Goal: Task Accomplishment & Management: Check status

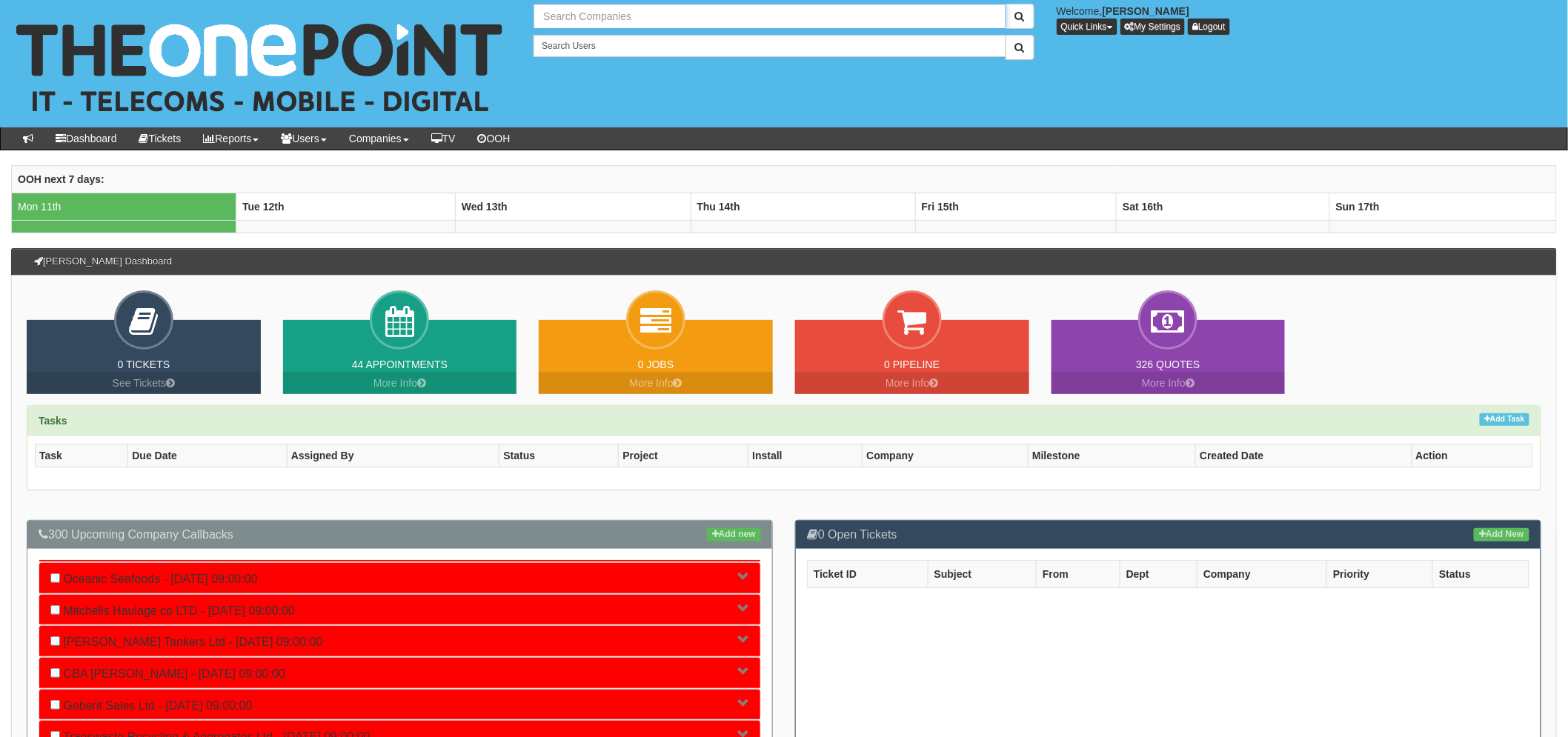
click at [558, 18] on input "text" at bounding box center [770, 15] width 472 height 25
click at [621, 15] on input "lifeskills" at bounding box center [770, 15] width 472 height 25
type input "l"
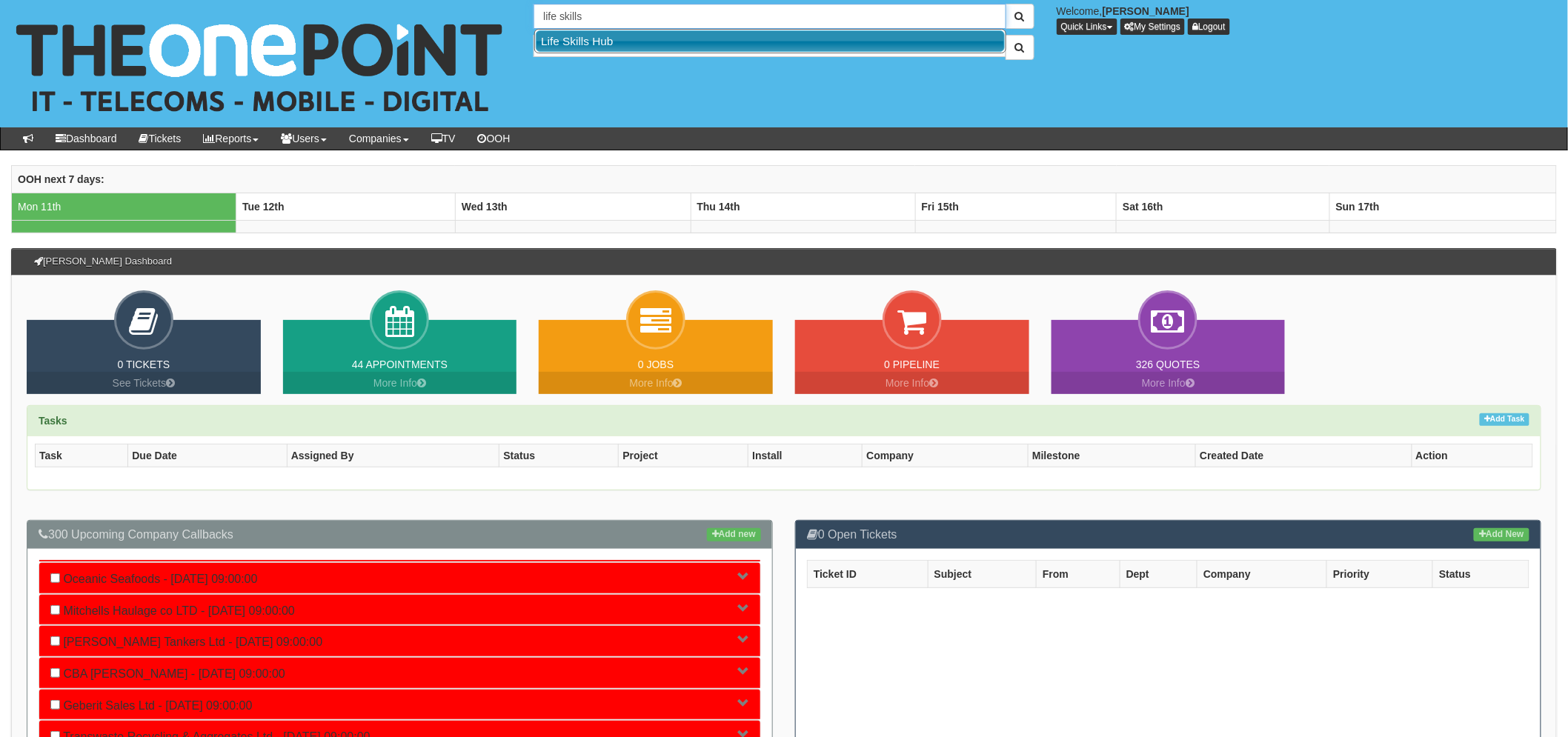
click at [620, 46] on link "Life Skills Hub" at bounding box center [770, 40] width 469 height 21
type input "Life Skills Hub"
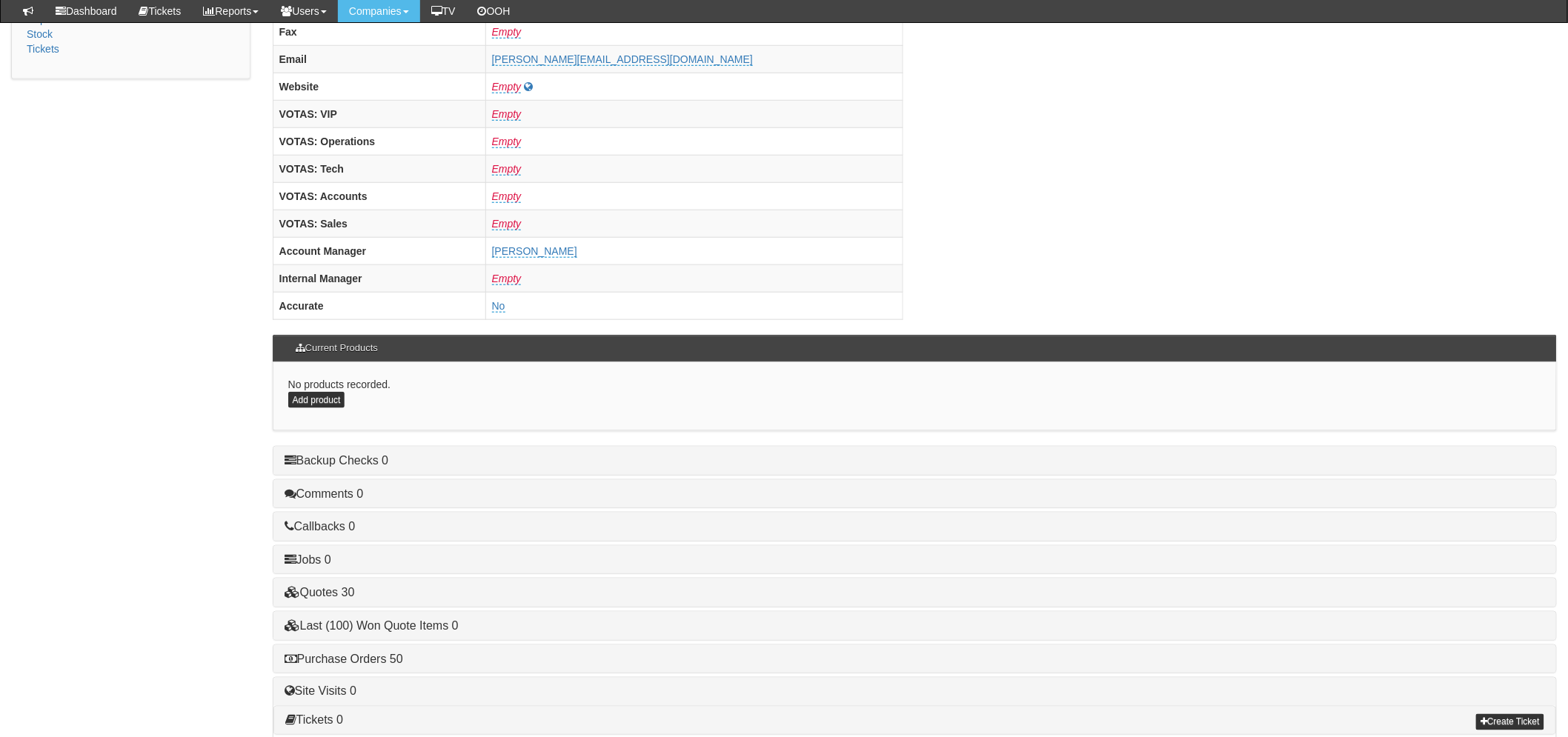
scroll to position [583, 0]
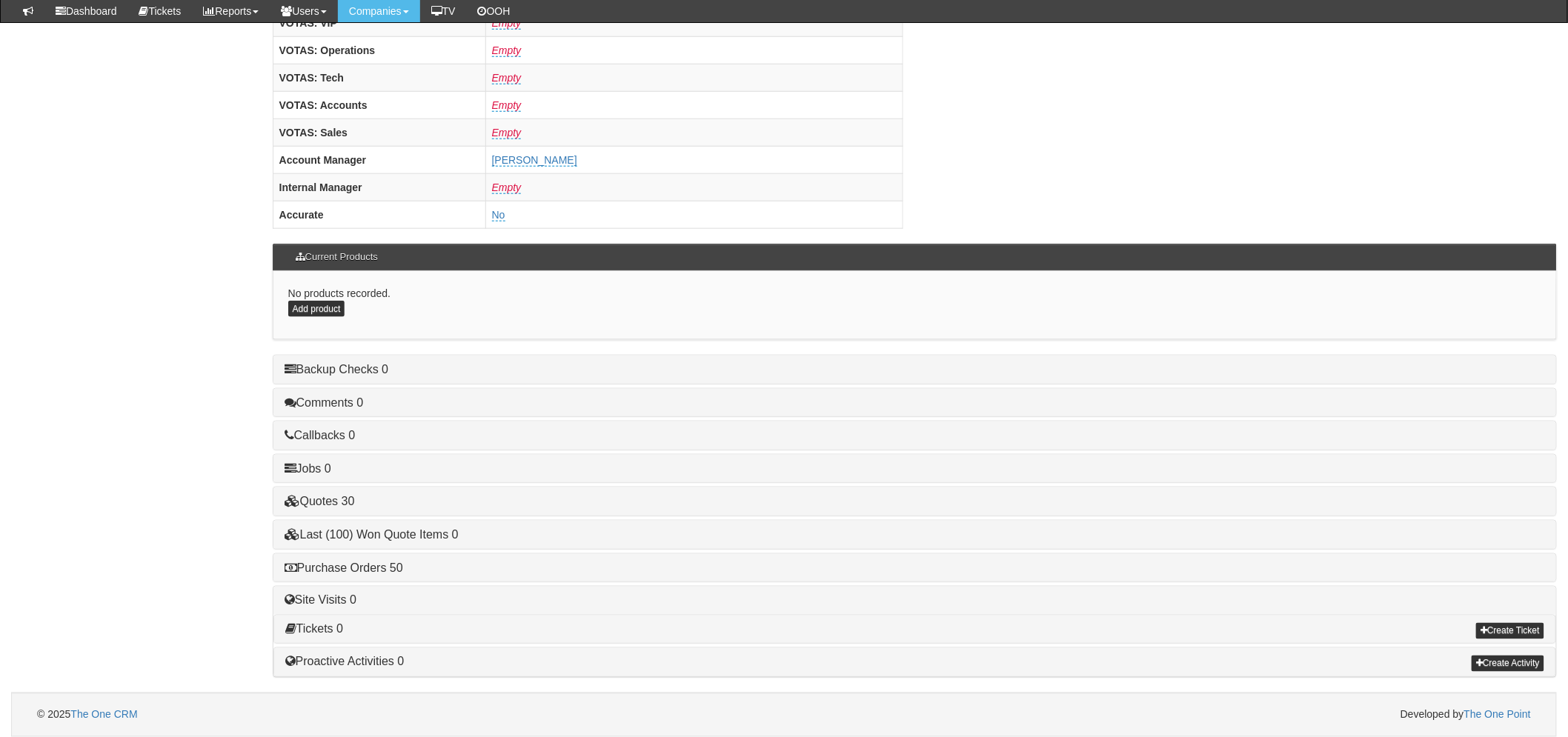
click at [386, 574] on div "Purchase Orders 50" at bounding box center [915, 568] width 1282 height 28
click at [393, 566] on link "Purchase Orders 50" at bounding box center [344, 567] width 118 height 13
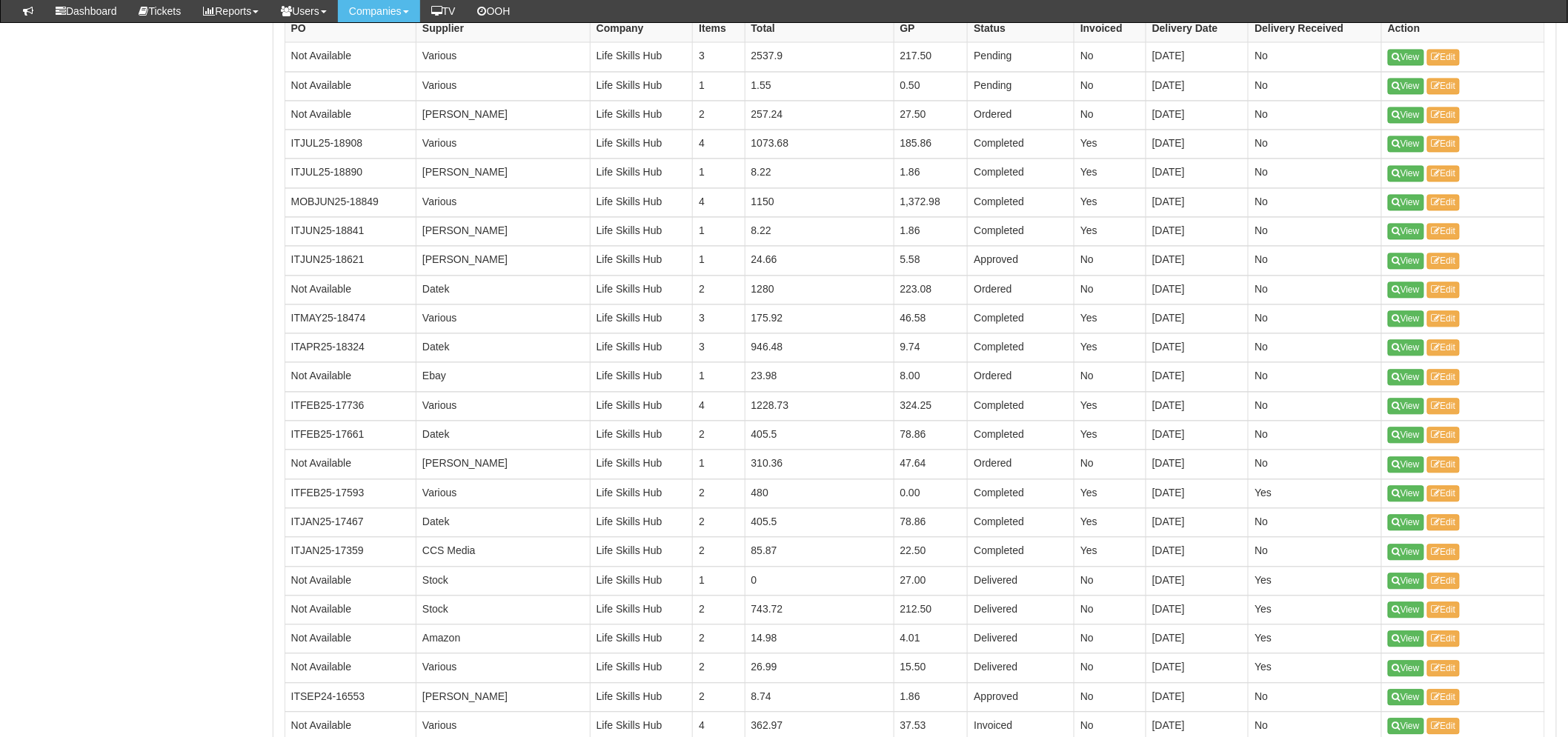
scroll to position [1571, 0]
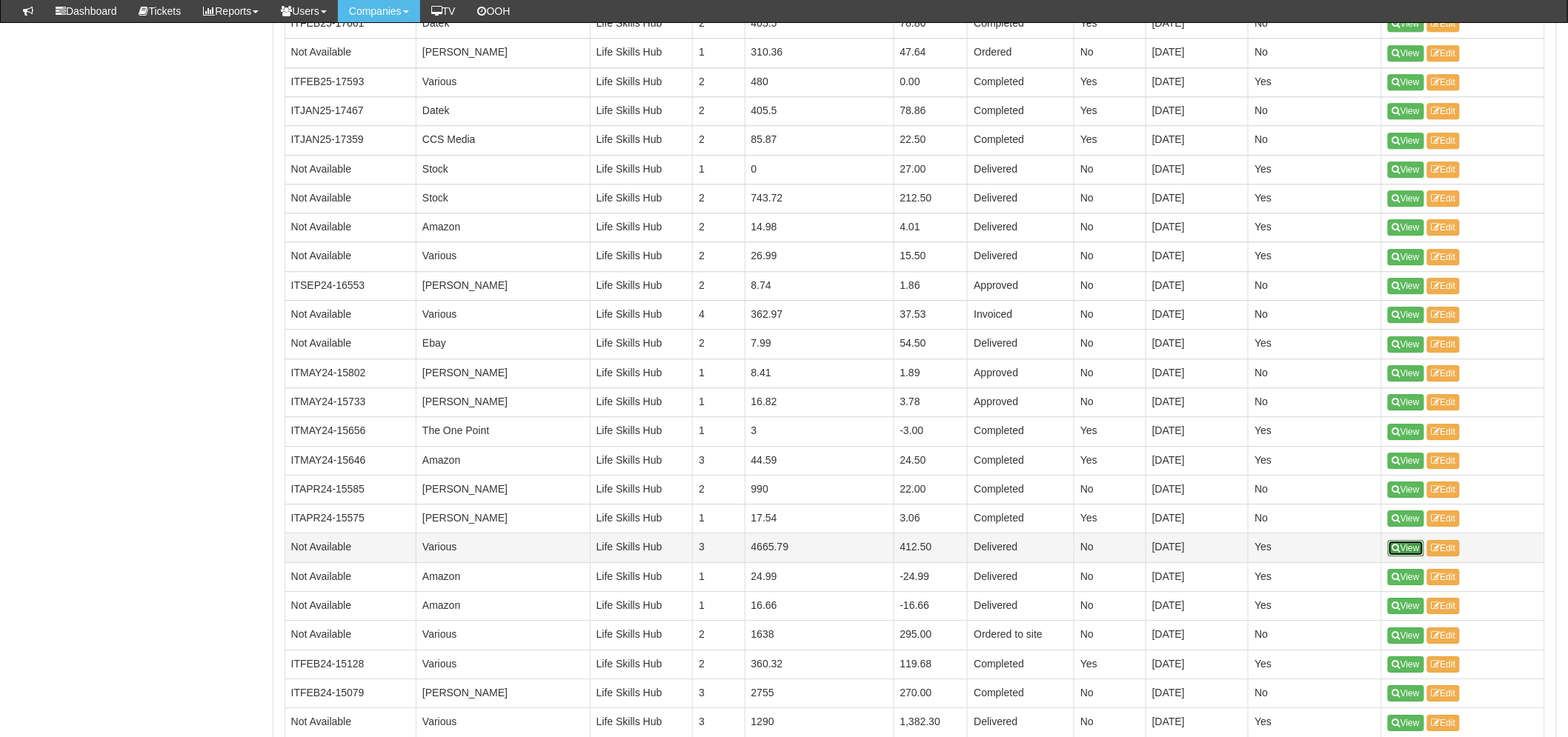
click at [1413, 550] on link "View" at bounding box center [1406, 547] width 36 height 16
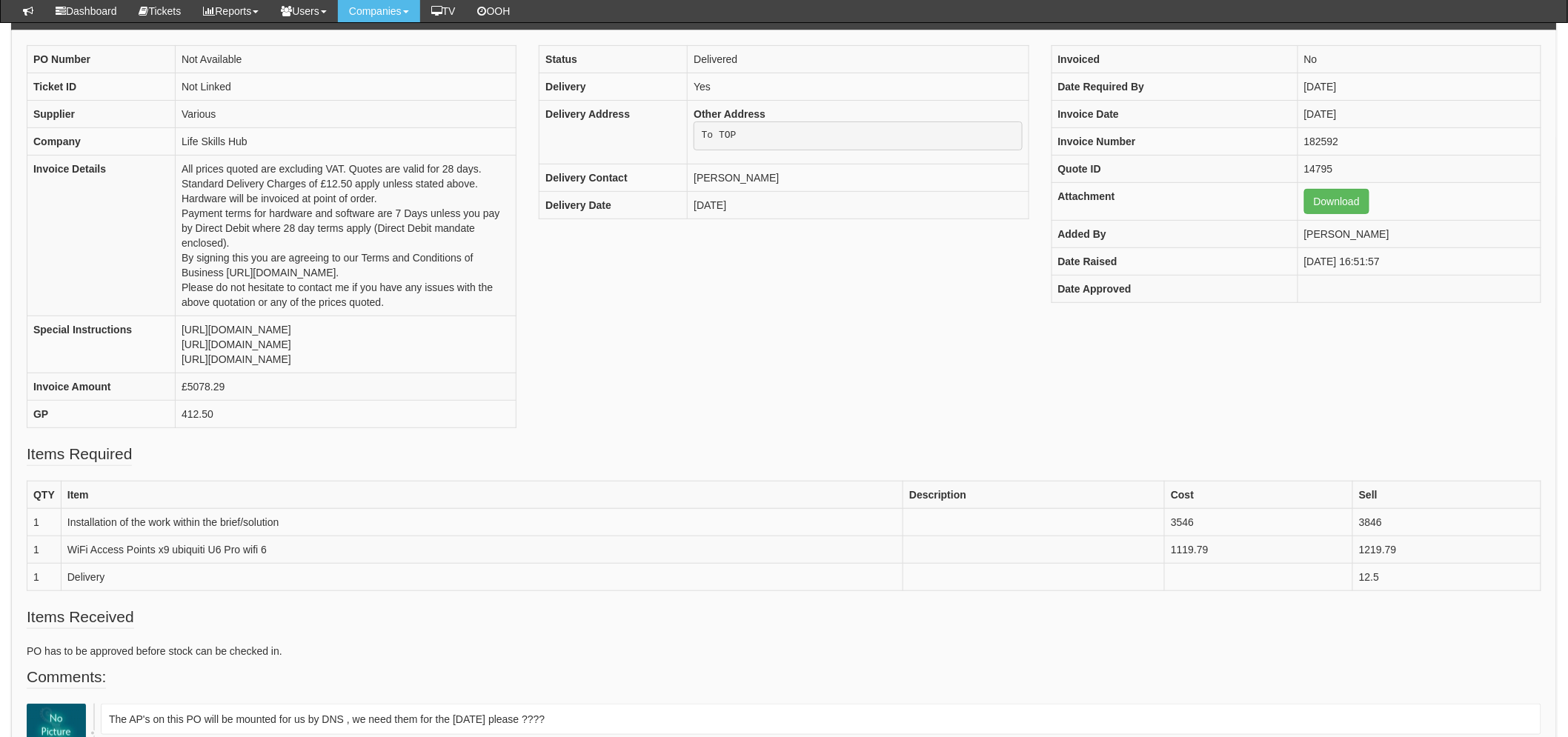
scroll to position [164, 0]
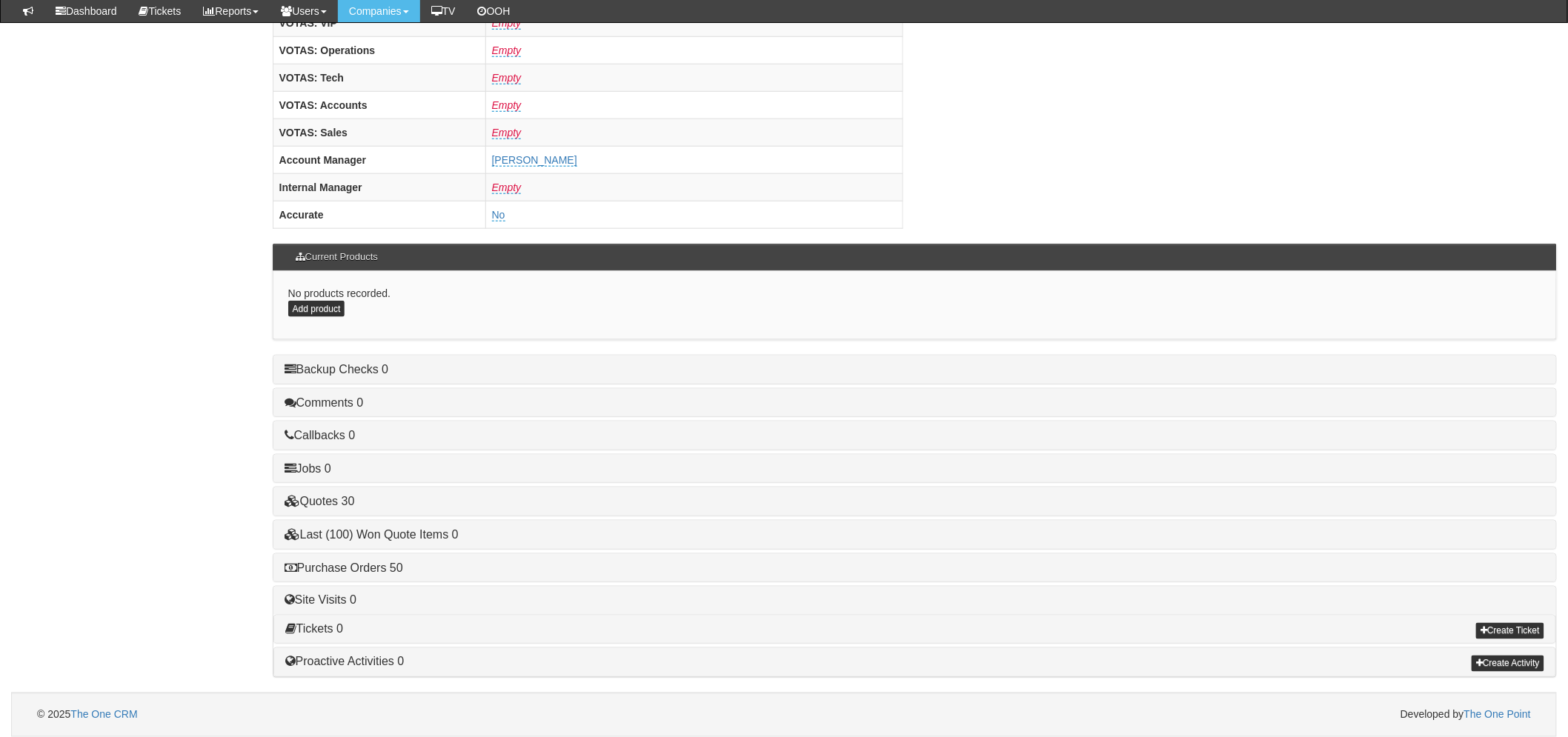
scroll to position [583, 0]
click at [388, 568] on link "Purchase Orders 50" at bounding box center [344, 567] width 118 height 13
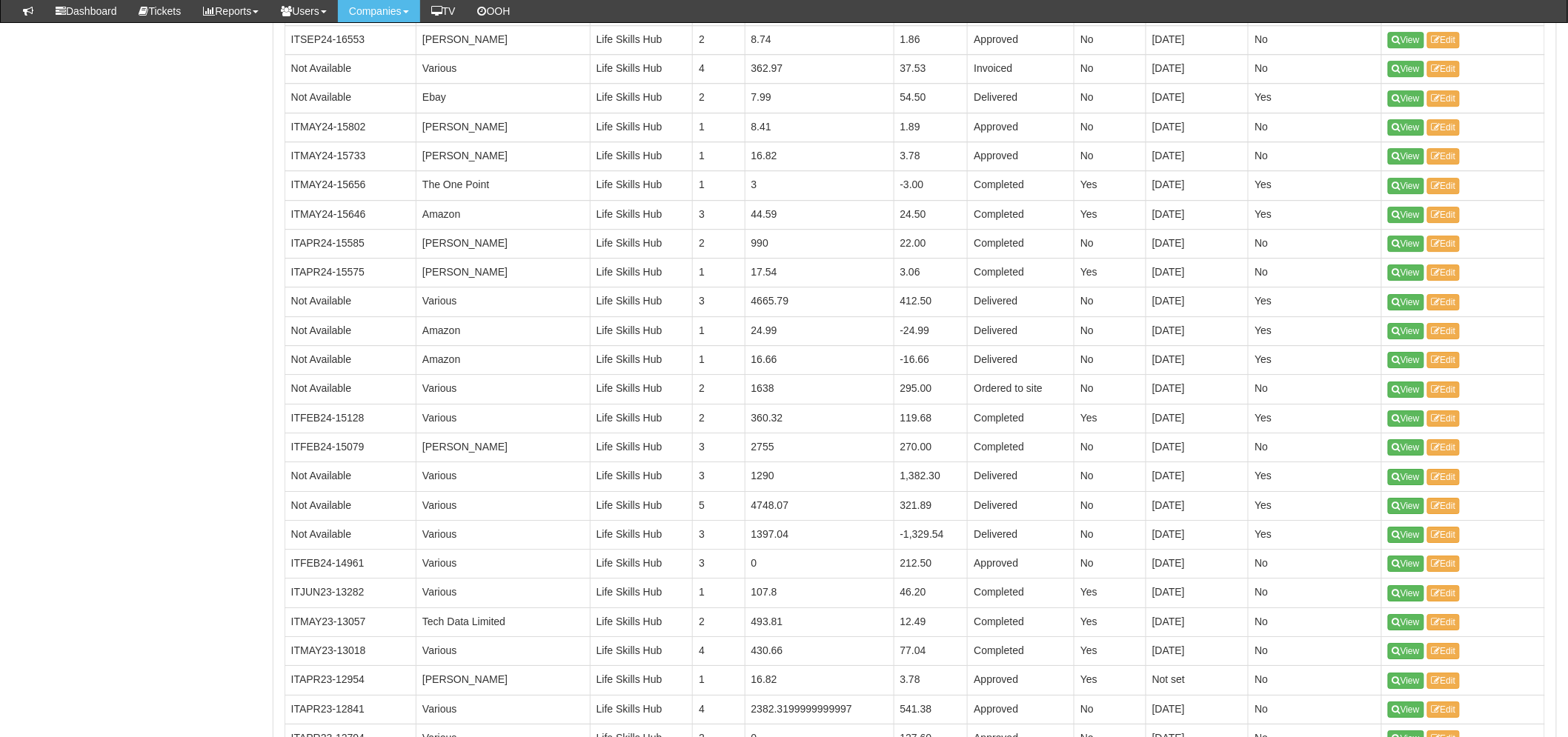
scroll to position [1818, 0]
click at [1391, 501] on link "View" at bounding box center [1406, 504] width 36 height 16
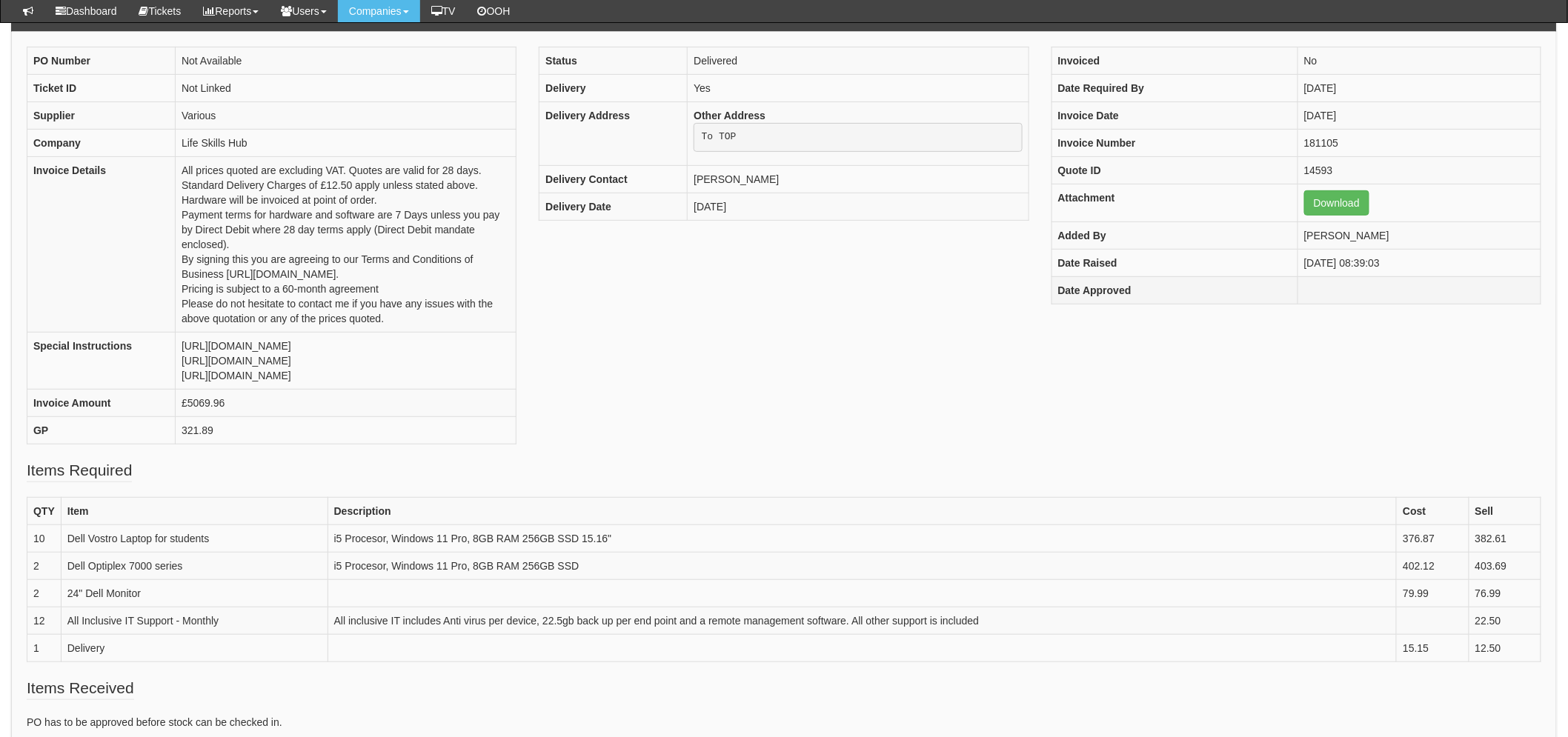
scroll to position [164, 0]
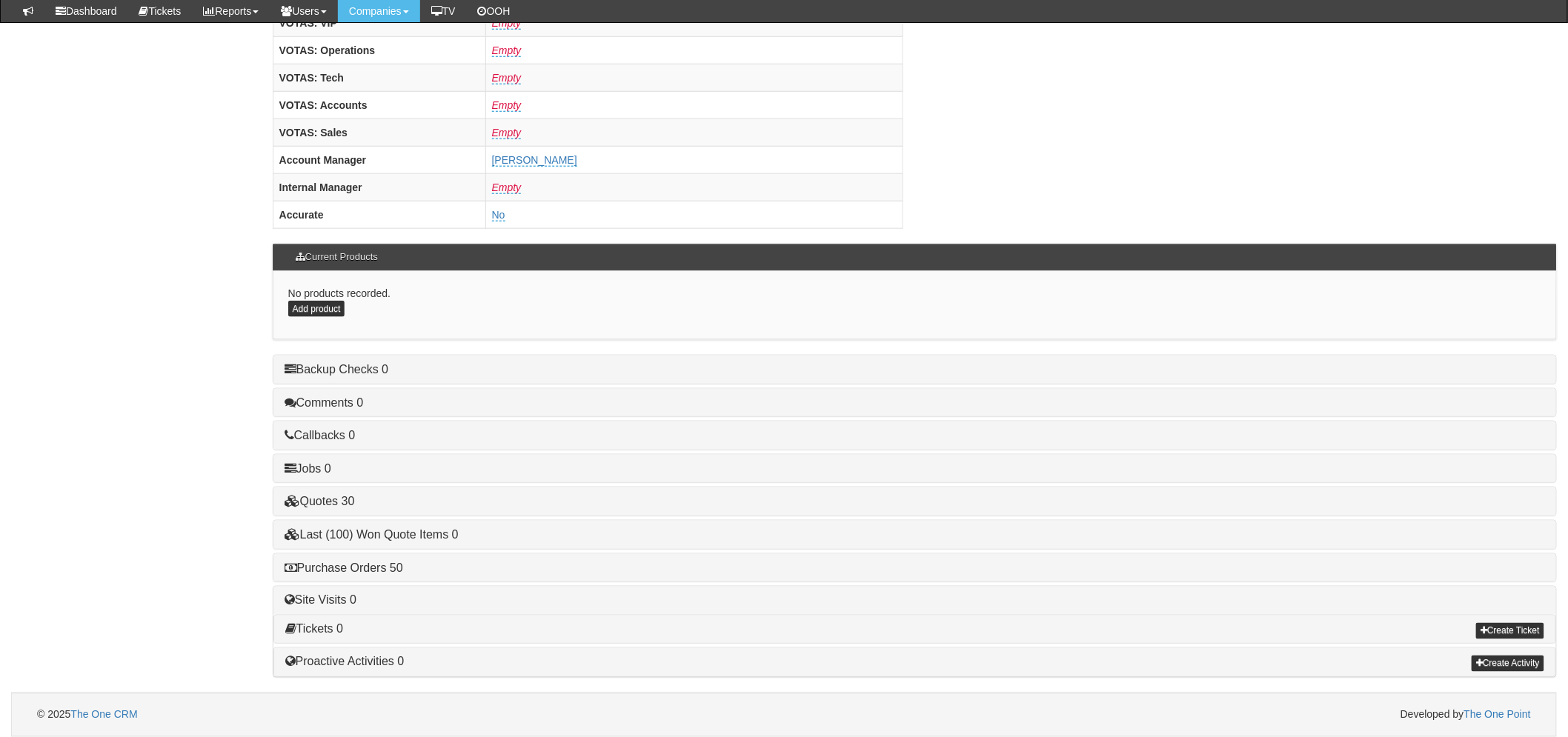
scroll to position [583, 0]
click at [388, 569] on link "Purchase Orders 50" at bounding box center [344, 567] width 118 height 13
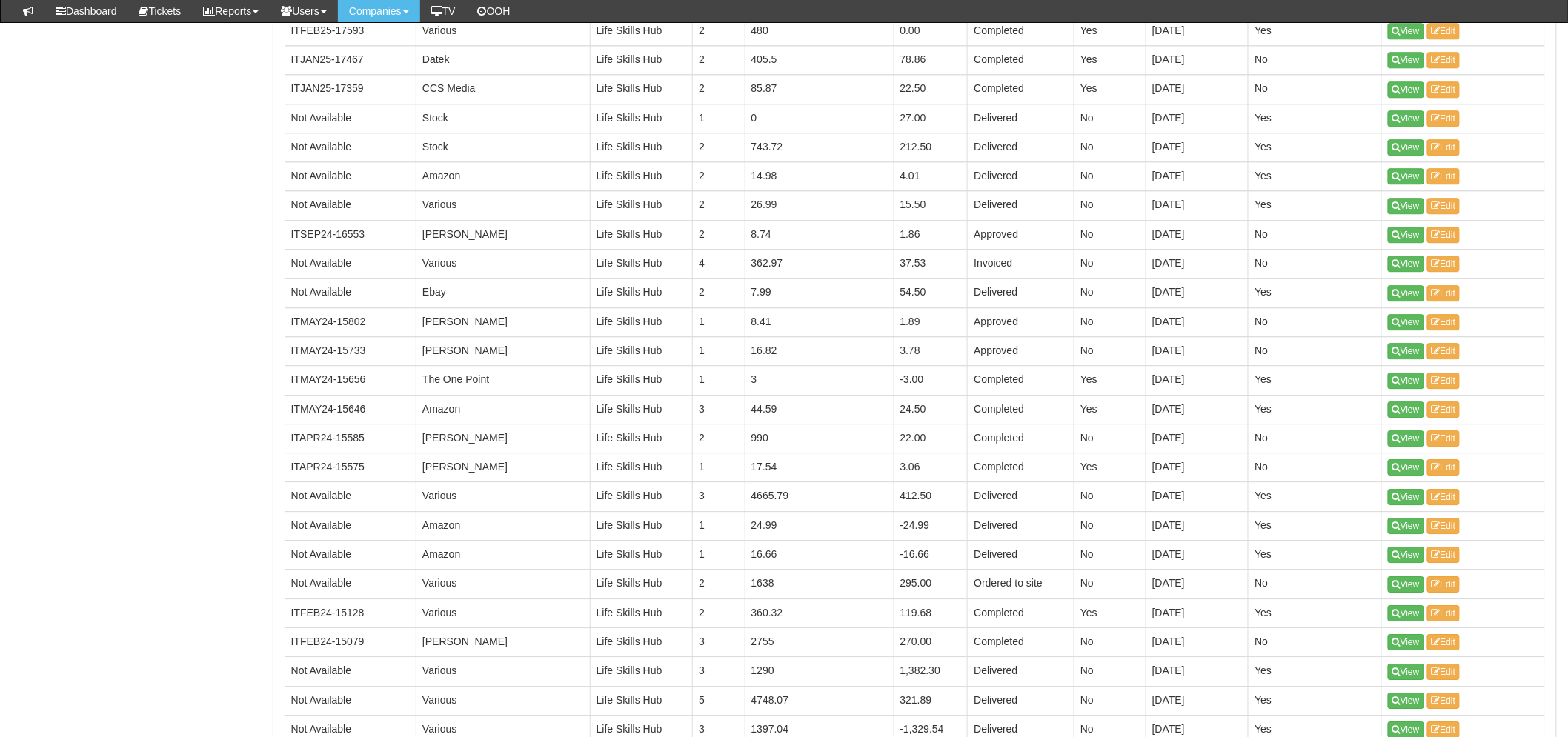
scroll to position [1736, 0]
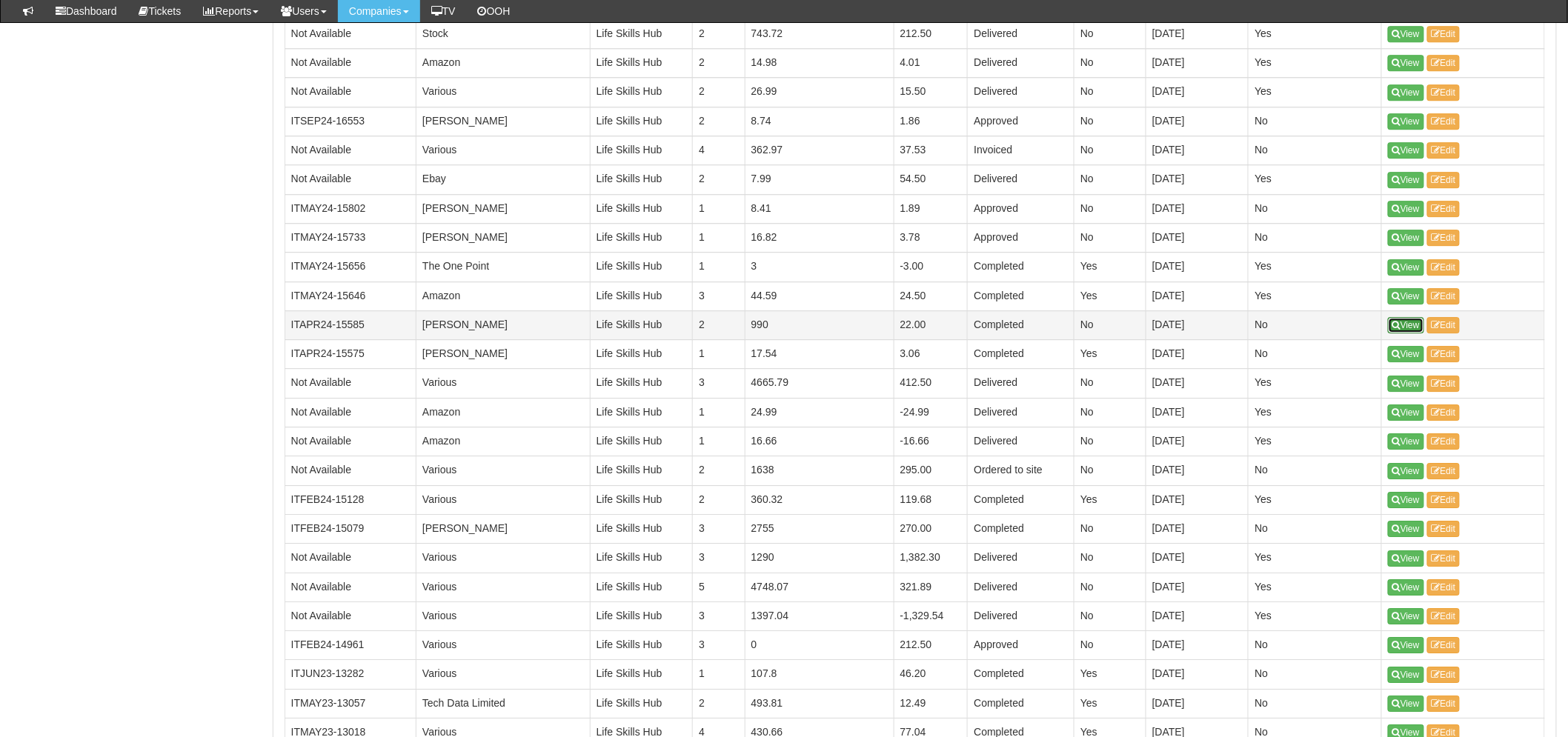
click at [1412, 330] on link "View" at bounding box center [1406, 325] width 36 height 16
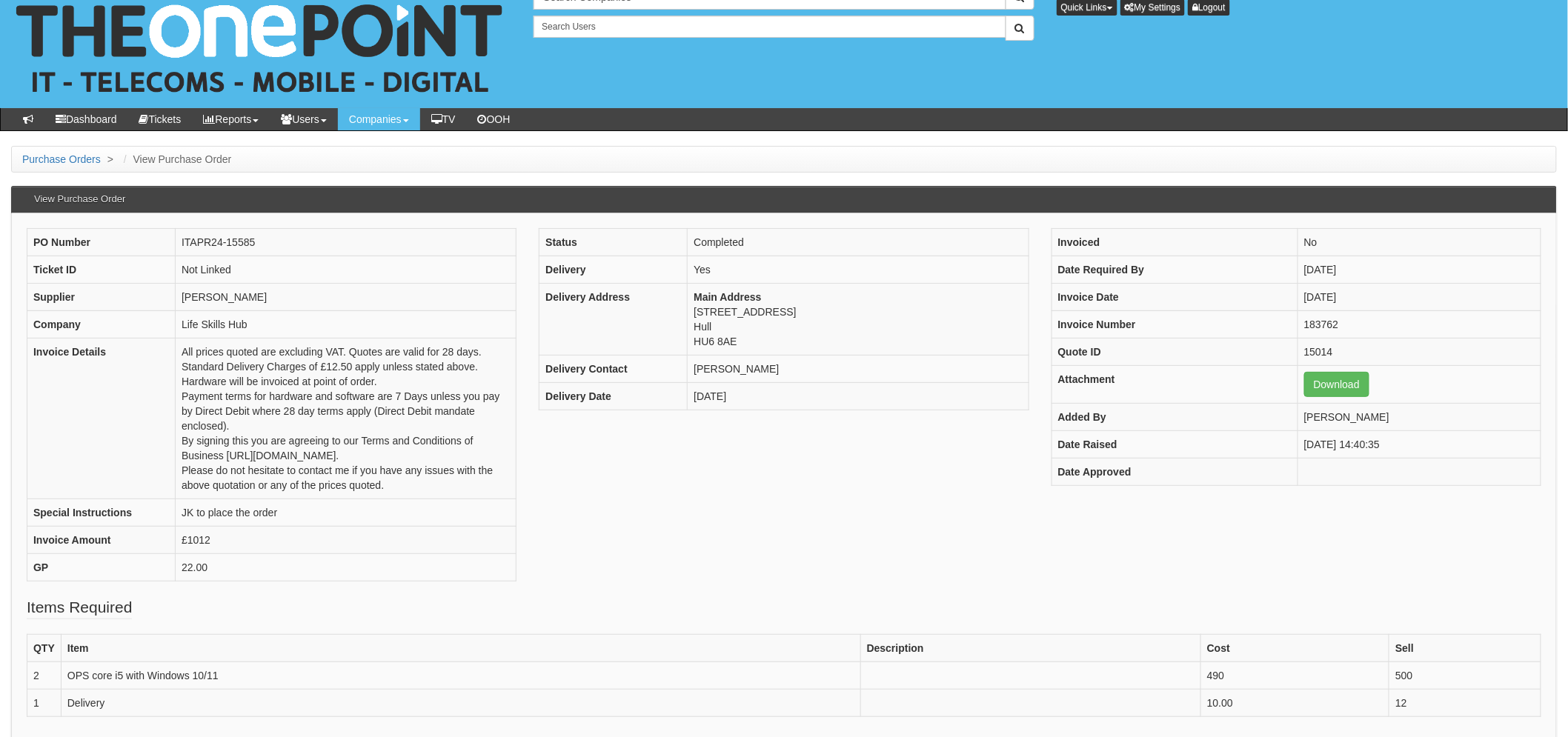
scroll to position [82, 0]
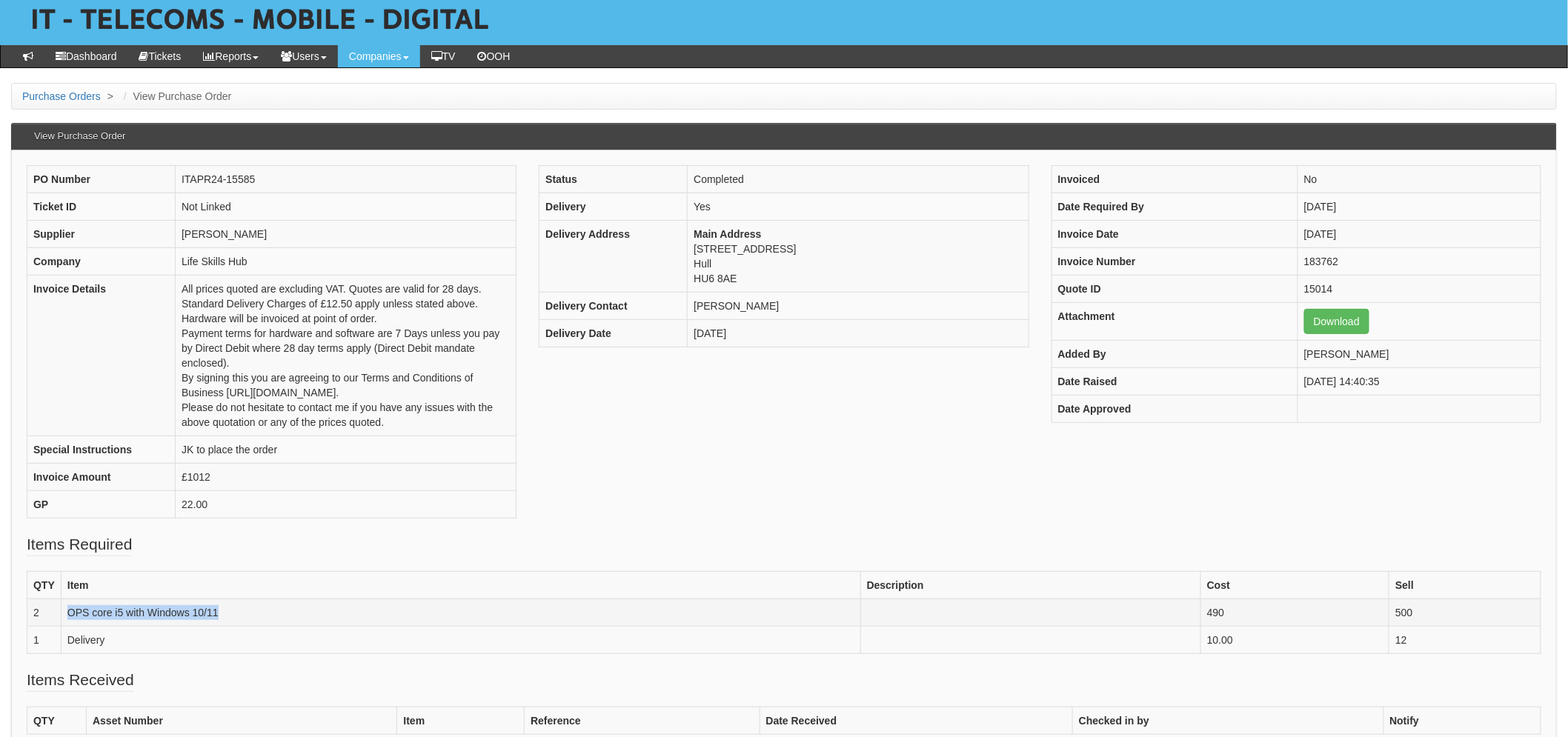
drag, startPoint x: 226, startPoint y: 613, endPoint x: 60, endPoint y: 611, distance: 166.0
click at [60, 611] on tr "2 OPS core i5 with Windows 10/11 490 500" at bounding box center [784, 613] width 1514 height 27
copy tr "OPS core i5 with Windows 10/11"
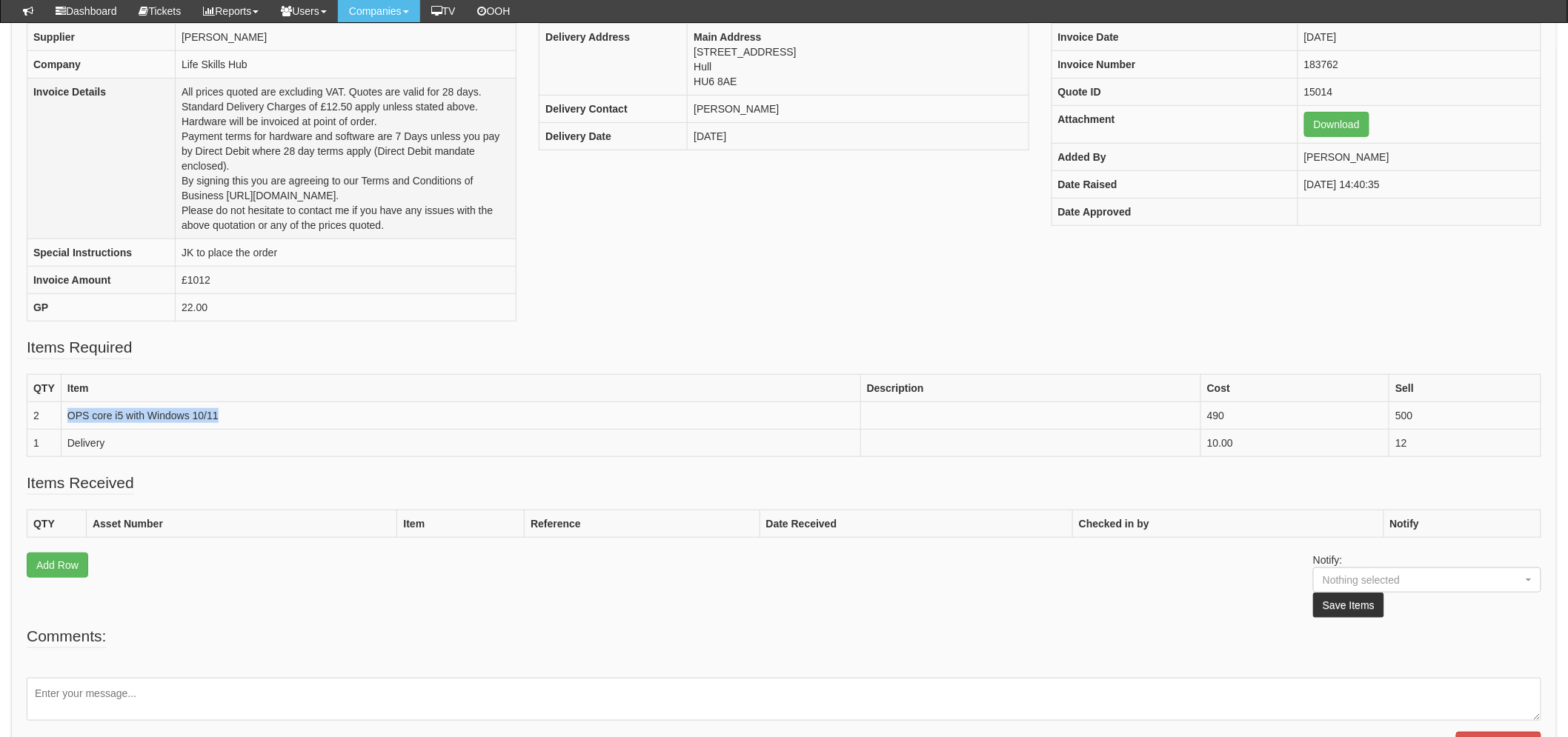
scroll to position [246, 0]
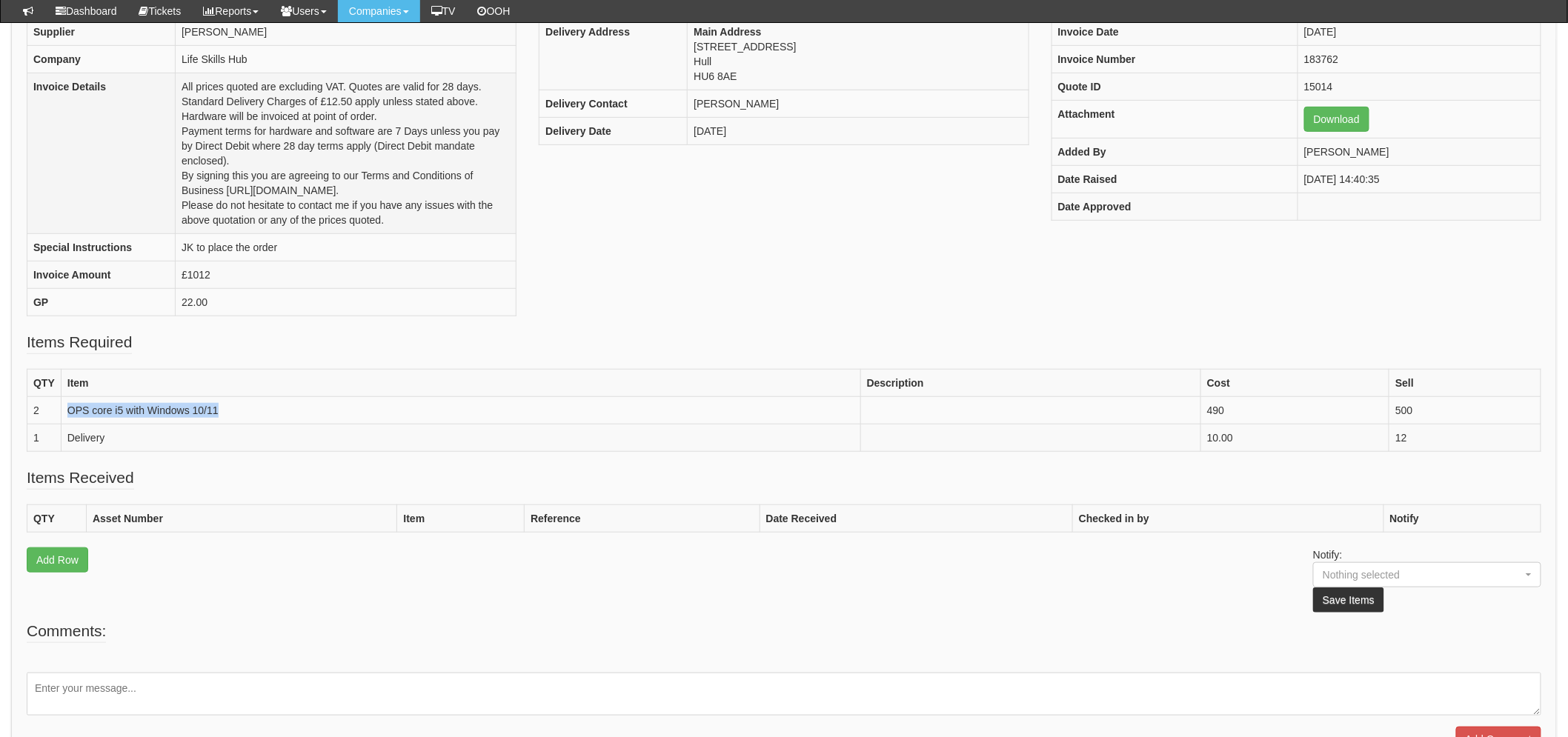
drag, startPoint x: 121, startPoint y: 196, endPoint x: 127, endPoint y: 201, distance: 7.8
click at [121, 196] on th "Invoice Details" at bounding box center [101, 153] width 148 height 160
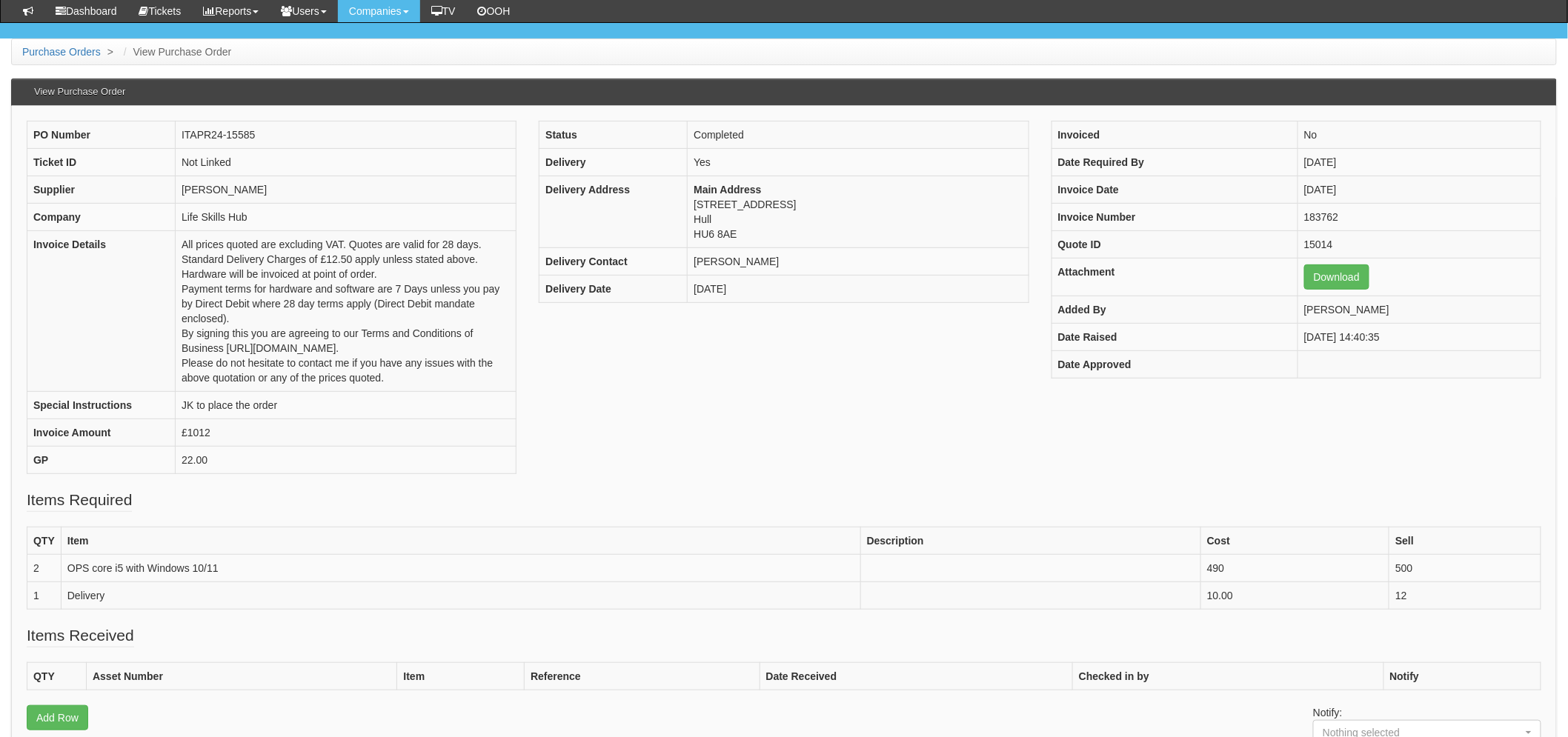
scroll to position [0, 0]
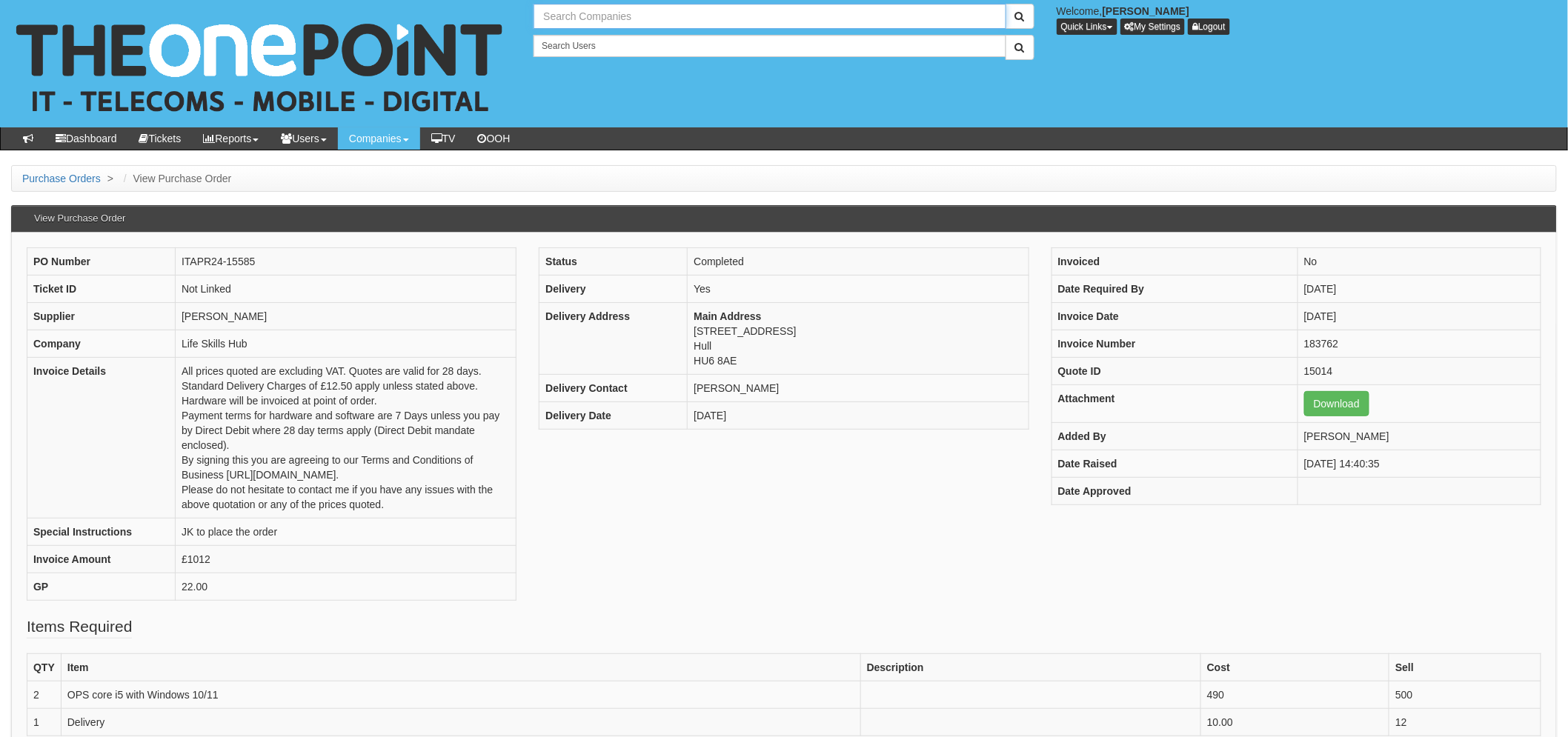
click at [582, 3] on input "text" at bounding box center [770, 15] width 472 height 25
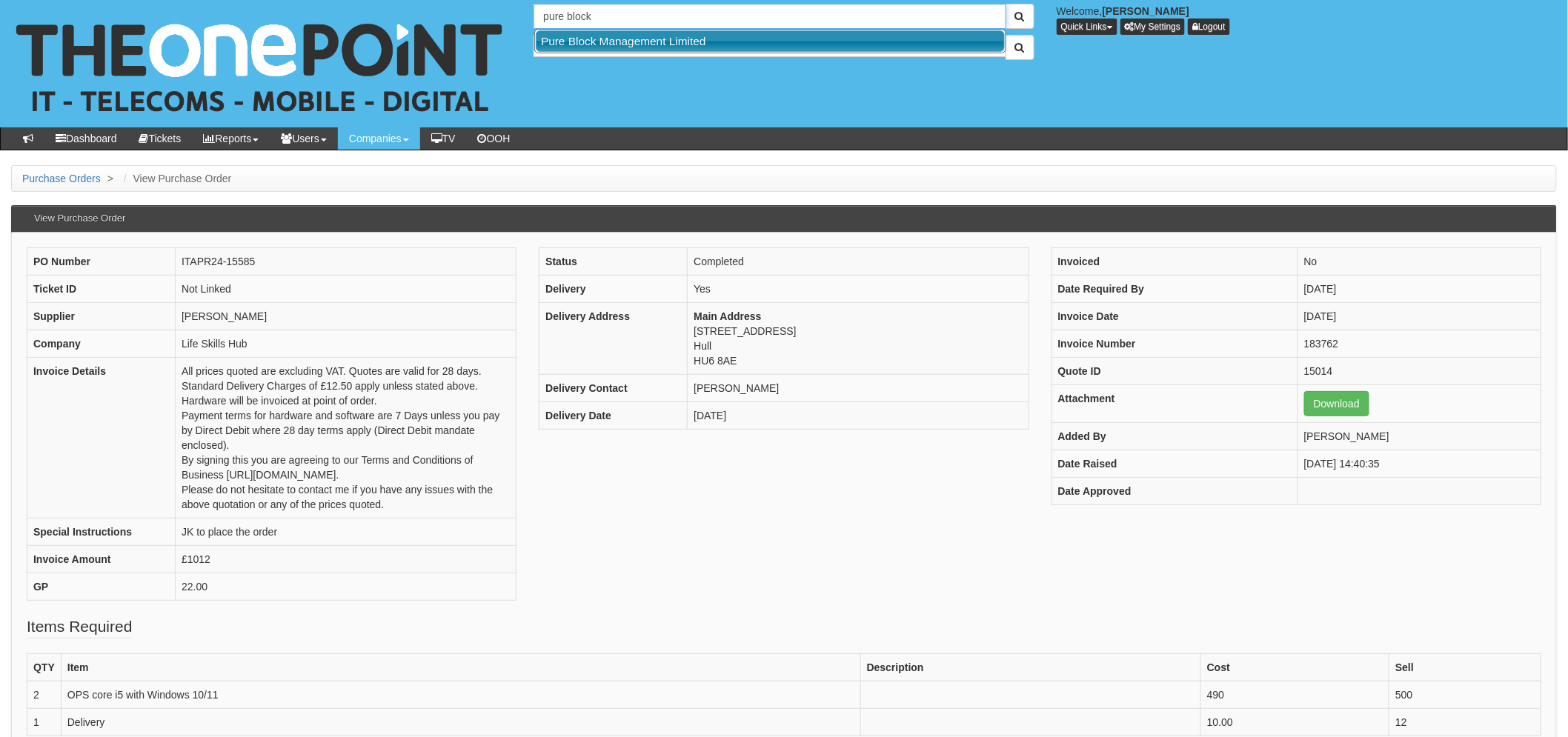
click at [658, 41] on link "Pure Block Management Limited" at bounding box center [770, 40] width 469 height 21
type input "Pure Block Management Limited"
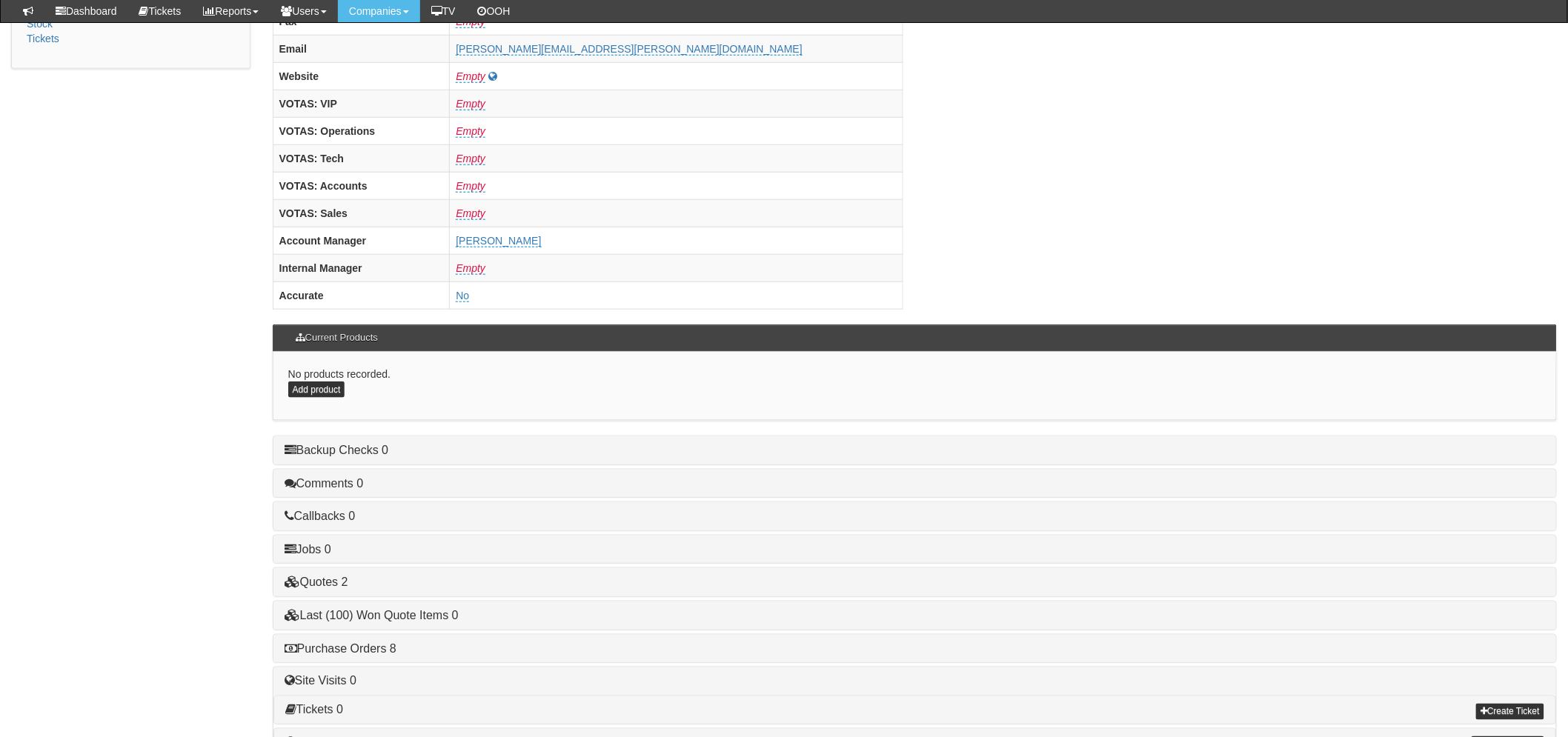
scroll to position [583, 0]
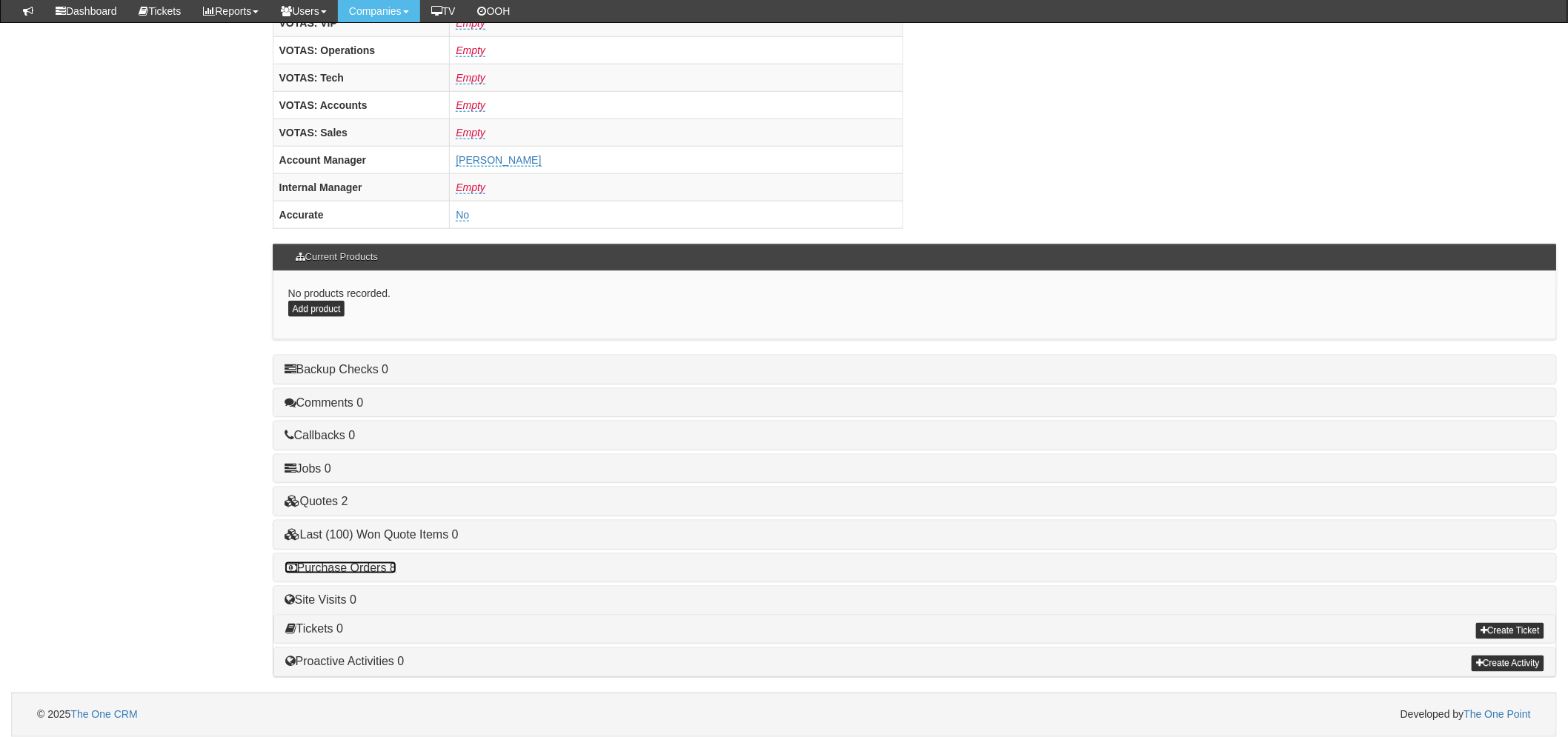
click at [369, 567] on link "Purchase Orders 8" at bounding box center [341, 567] width 112 height 13
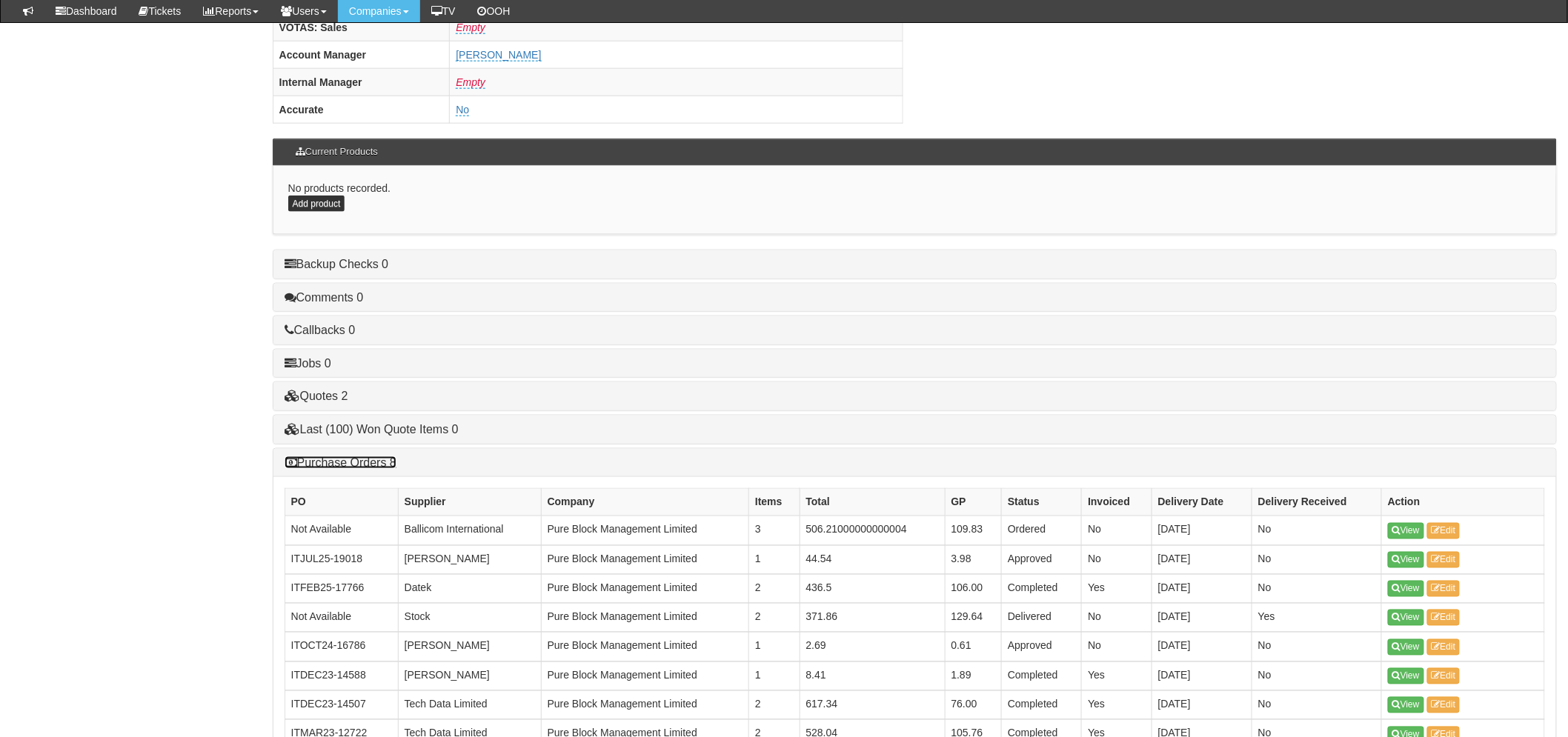
scroll to position [830, 0]
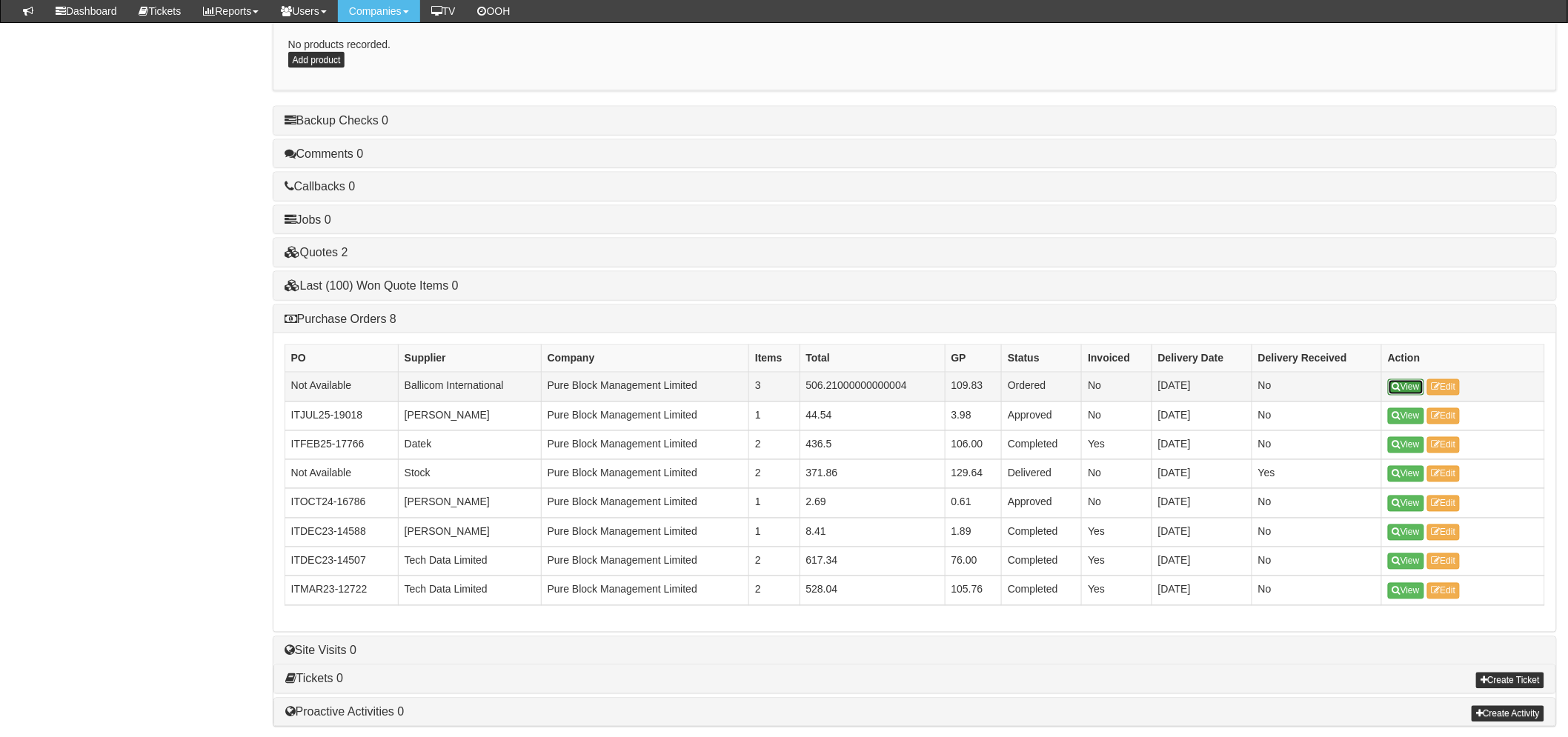
click at [1399, 385] on link "View" at bounding box center [1406, 387] width 36 height 16
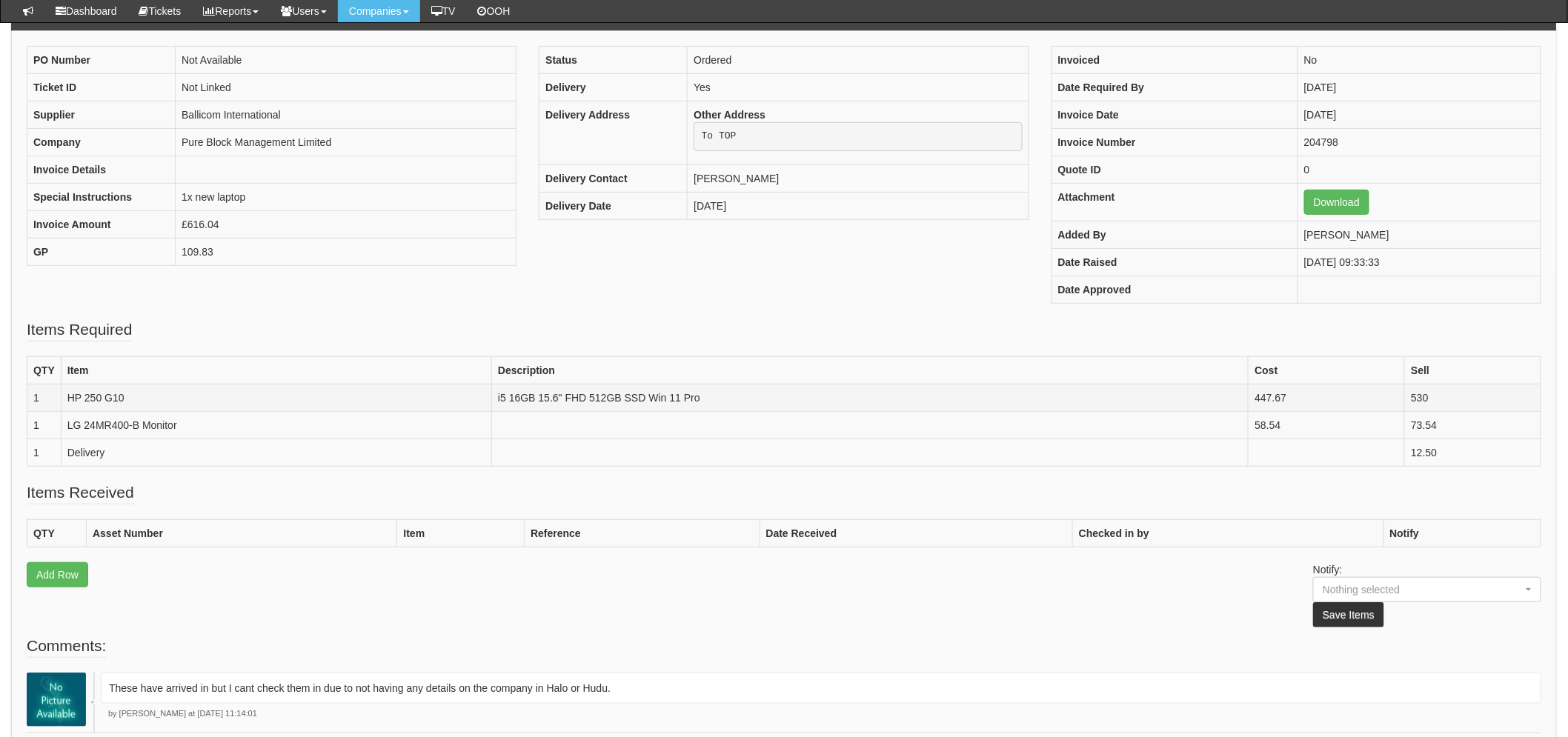
scroll to position [165, 0]
click at [1304, 201] on link "Download" at bounding box center [1336, 201] width 65 height 25
click at [1323, 202] on link "Download" at bounding box center [1336, 201] width 65 height 25
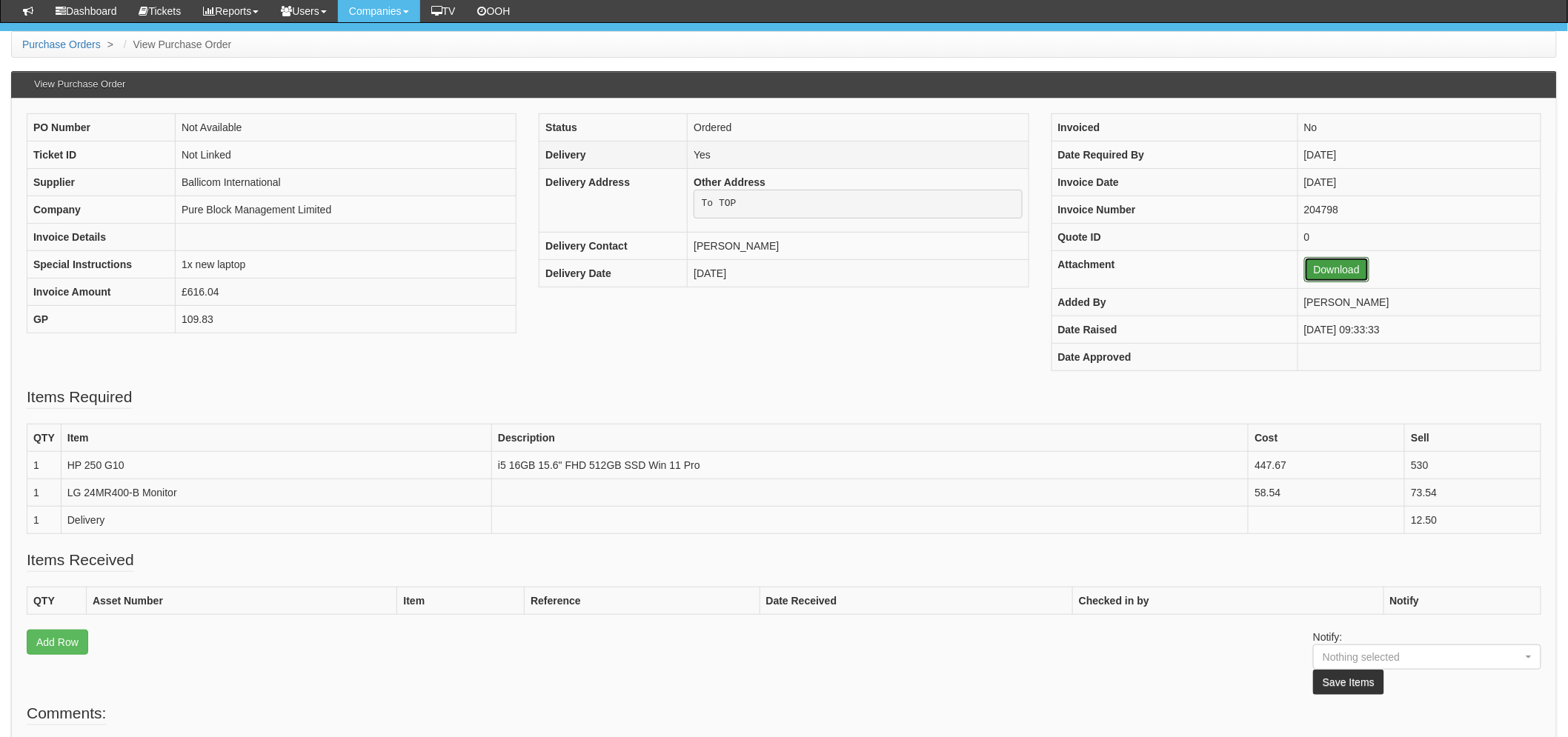
scroll to position [0, 0]
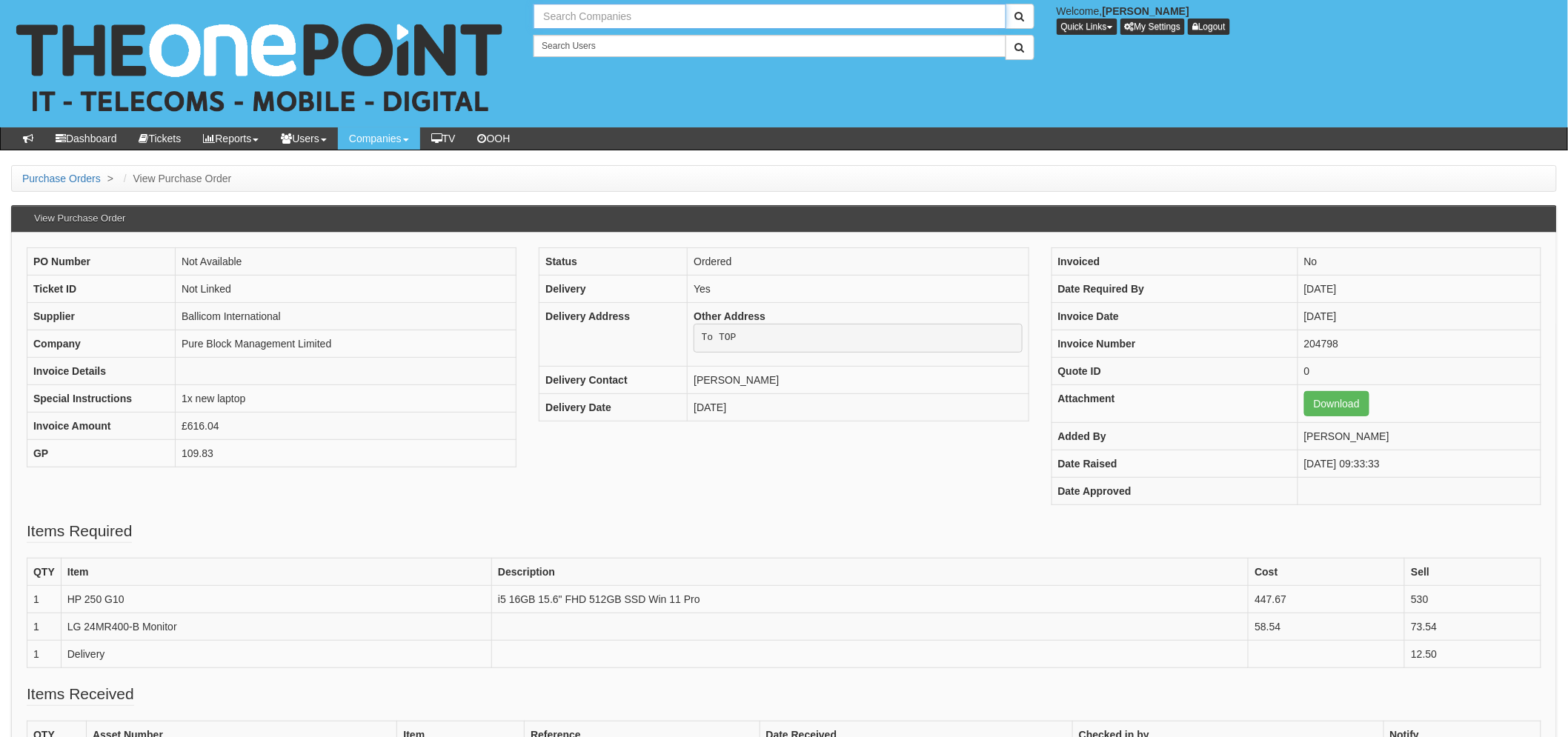
click at [567, 18] on input "text" at bounding box center [770, 15] width 472 height 25
click at [565, 16] on input "lifeskill" at bounding box center [770, 15] width 472 height 25
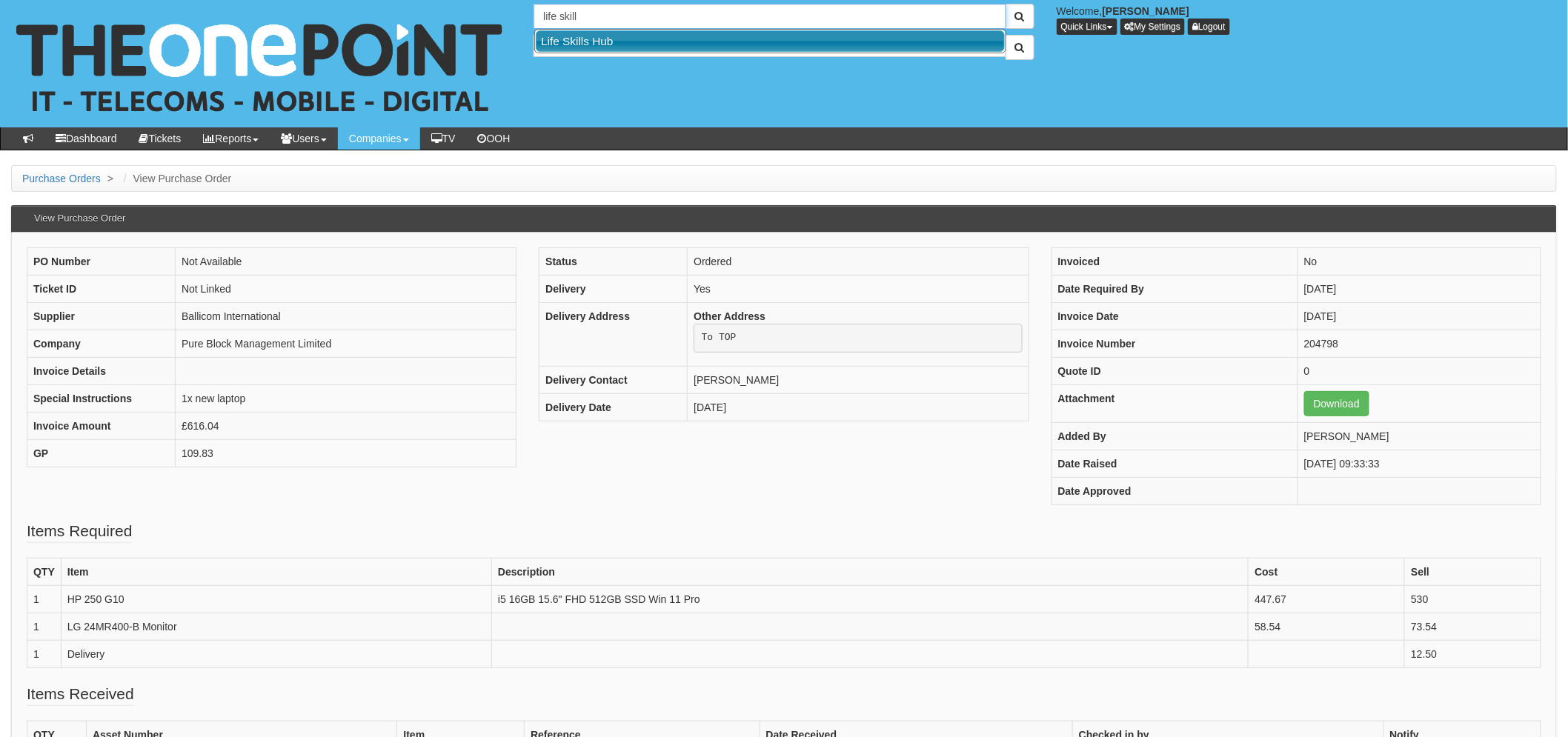
click at [832, 41] on link "Life Skills Hub" at bounding box center [770, 40] width 469 height 21
type input "Life Skills Hub"
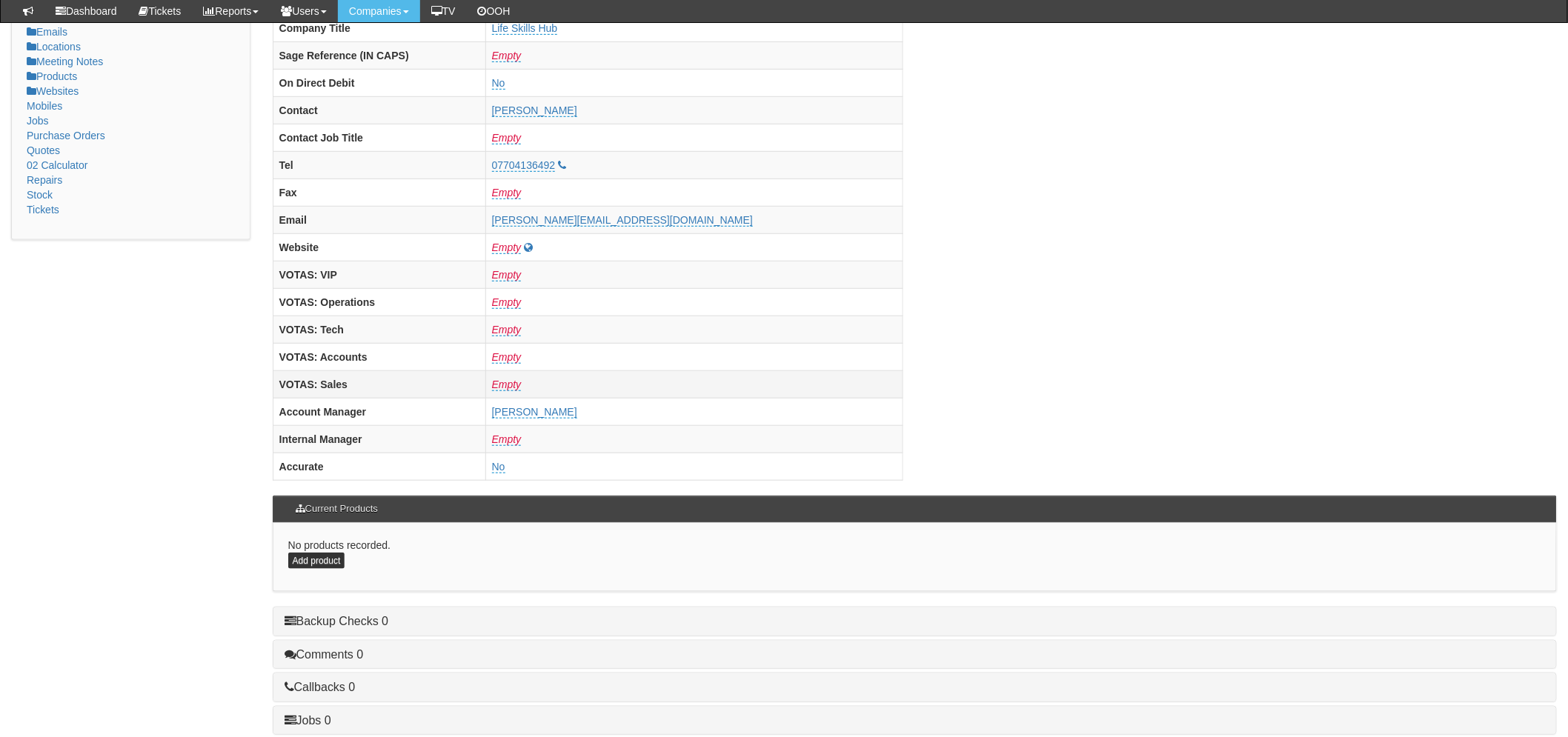
scroll to position [583, 0]
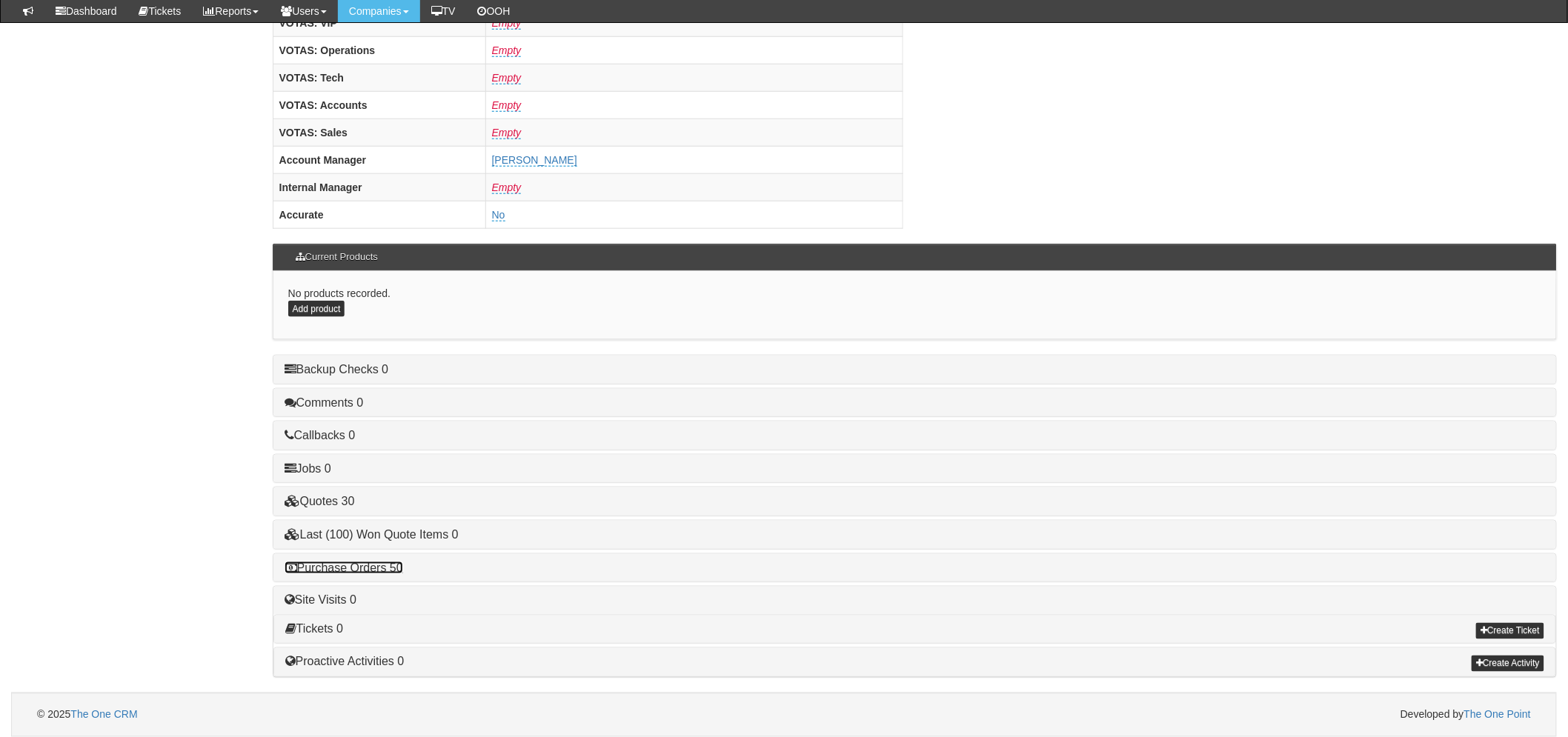
click at [323, 567] on link "Purchase Orders 50" at bounding box center [344, 567] width 118 height 13
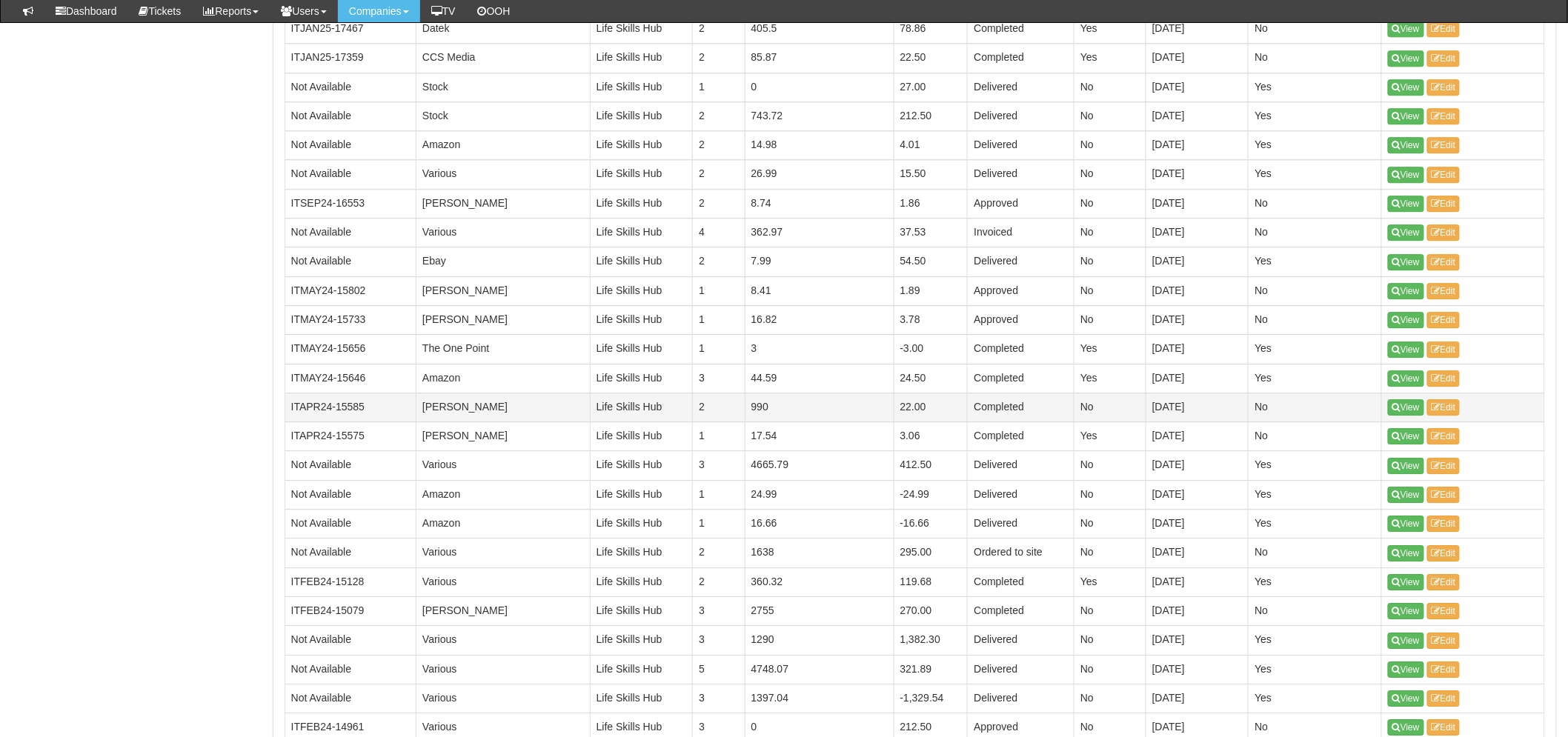
scroll to position [1652, 0]
click at [1395, 413] on icon at bounding box center [1395, 408] width 8 height 9
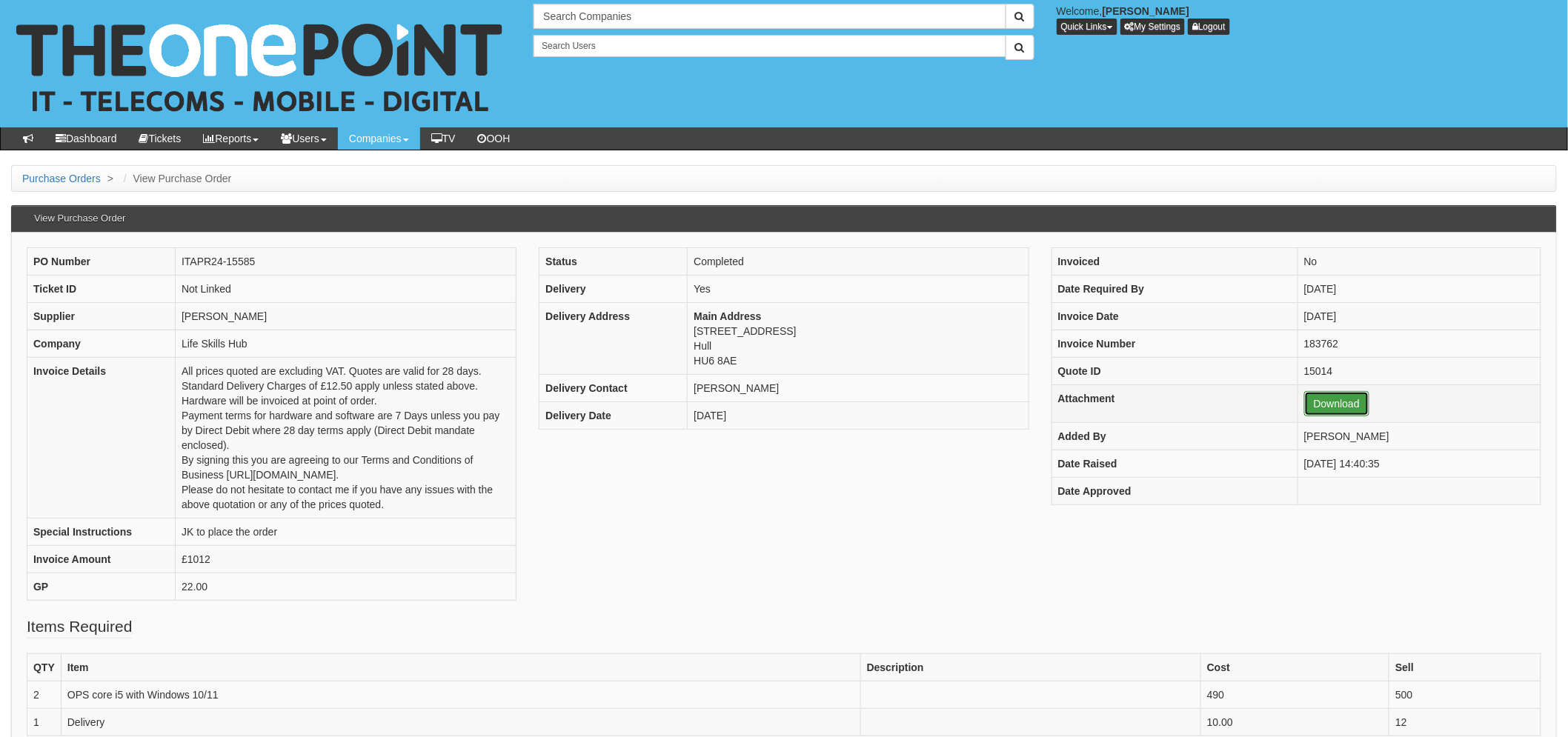
click at [1324, 402] on link "Download" at bounding box center [1336, 403] width 65 height 25
